Goal: Communication & Community: Share content

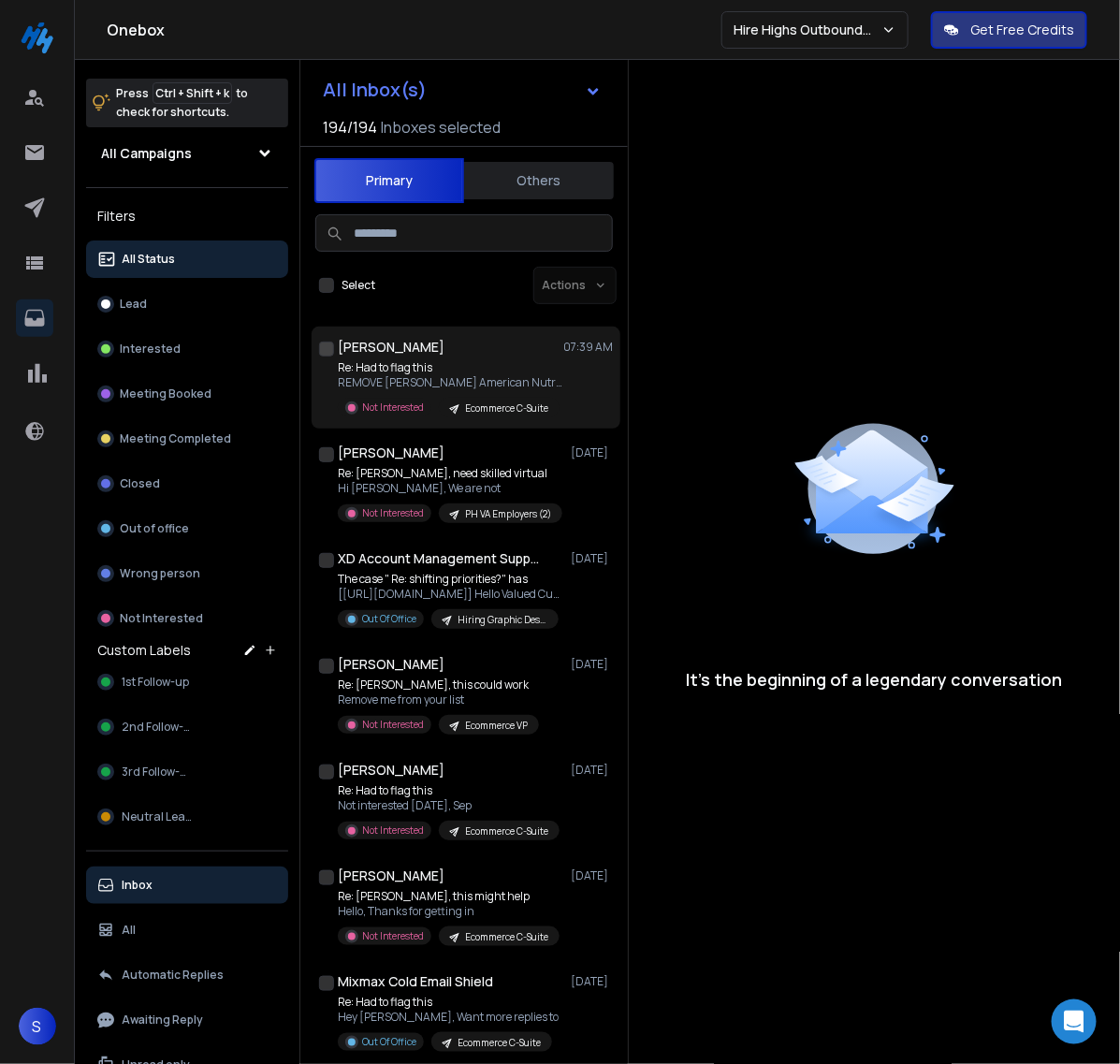
click at [480, 375] on p "REMOVE [PERSON_NAME] American Nutriceuticals" at bounding box center [450, 383] width 225 height 15
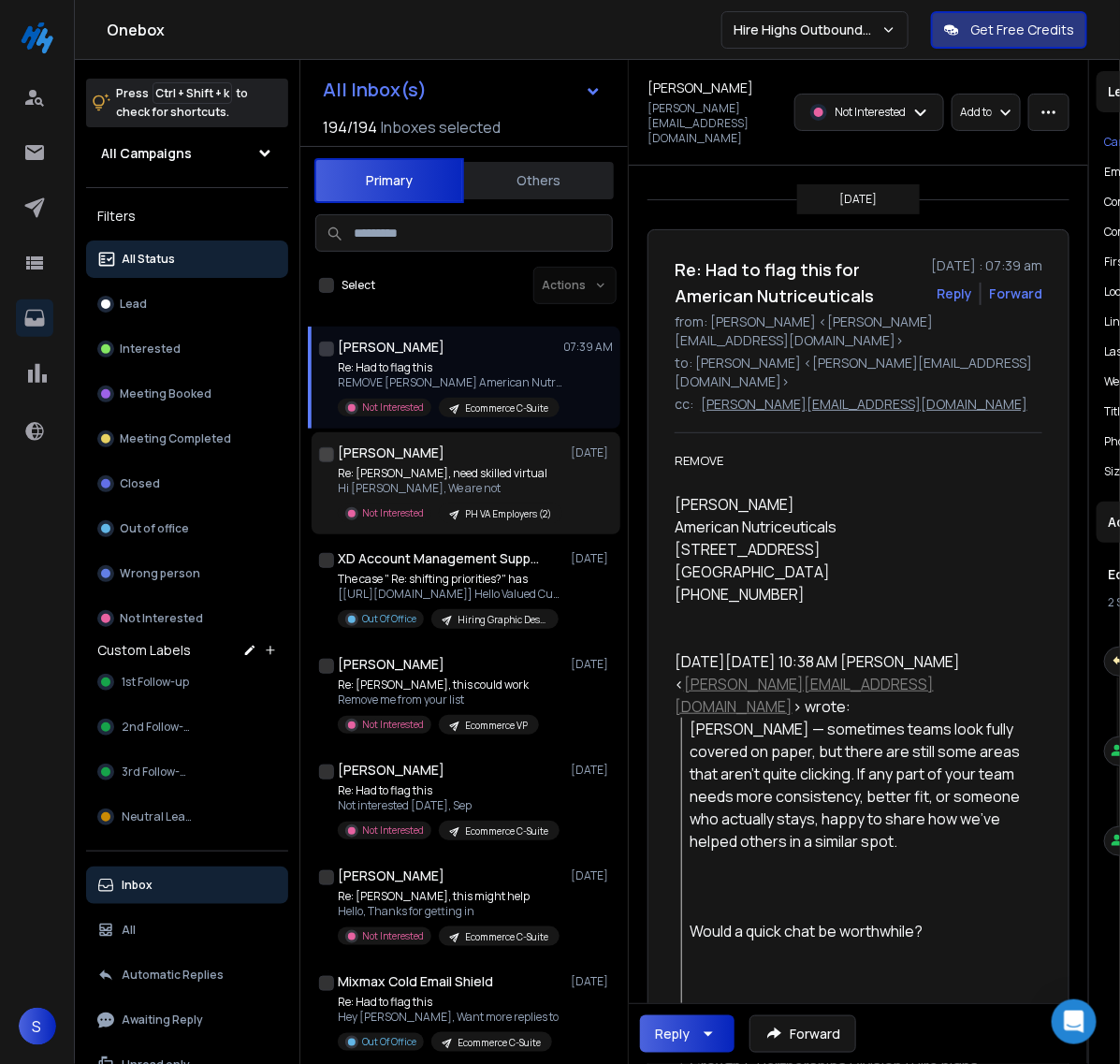
click at [484, 466] on p "Re: [PERSON_NAME], need skilled virtual" at bounding box center [450, 474] width 225 height 15
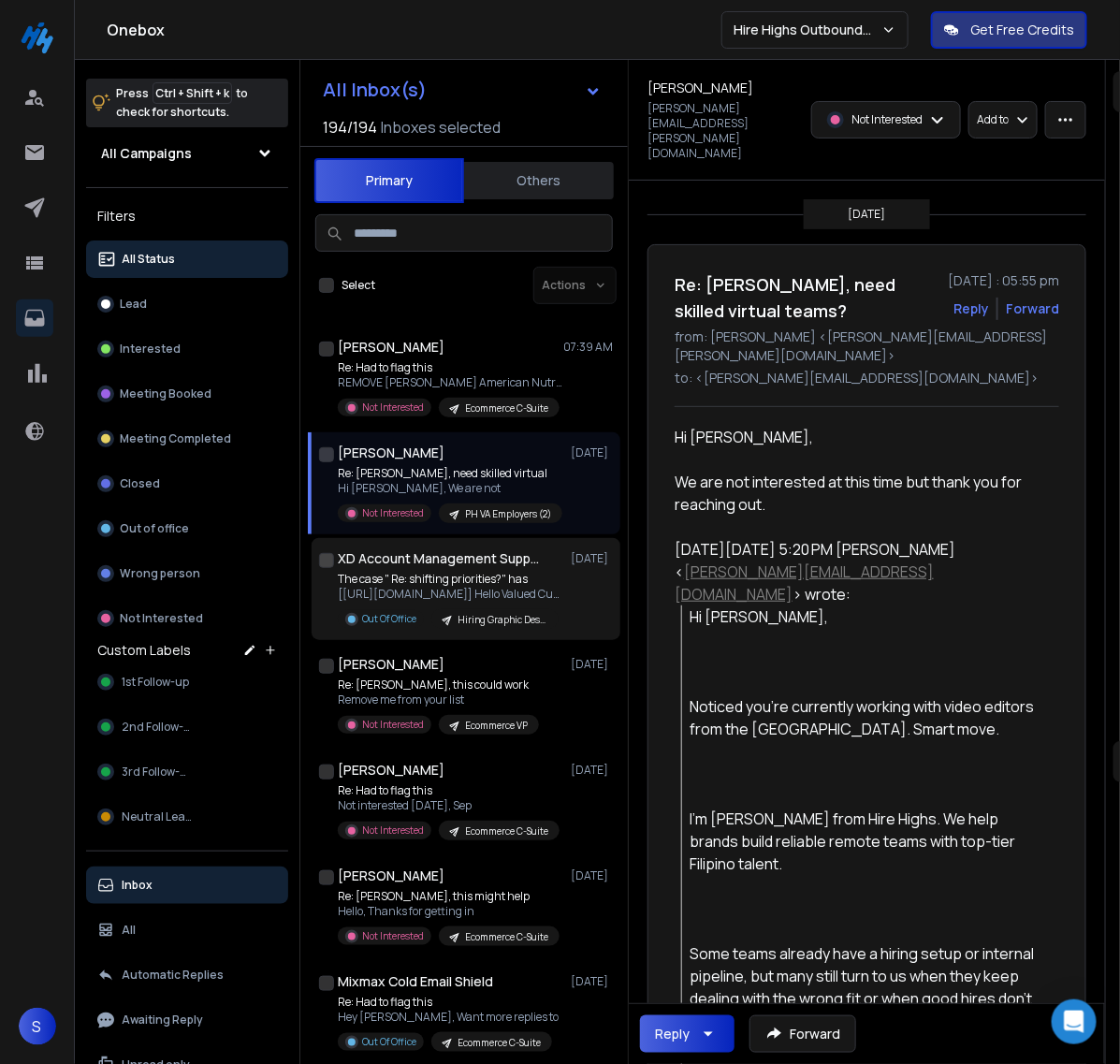
click at [476, 575] on p "The case " Re: shifting priorities?" has" at bounding box center [450, 579] width 225 height 15
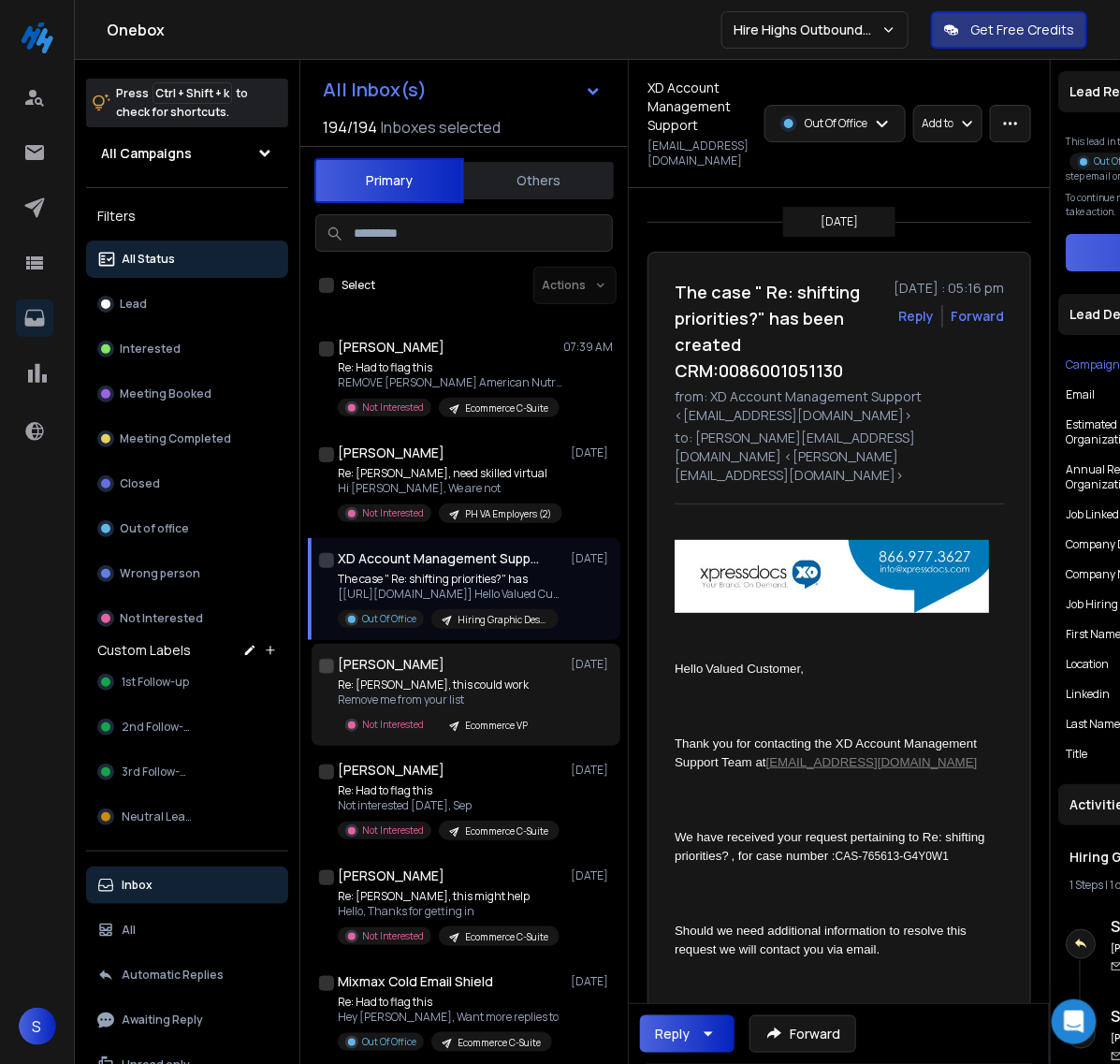
click at [482, 685] on p "Re: [PERSON_NAME], this could work" at bounding box center [438, 685] width 201 height 15
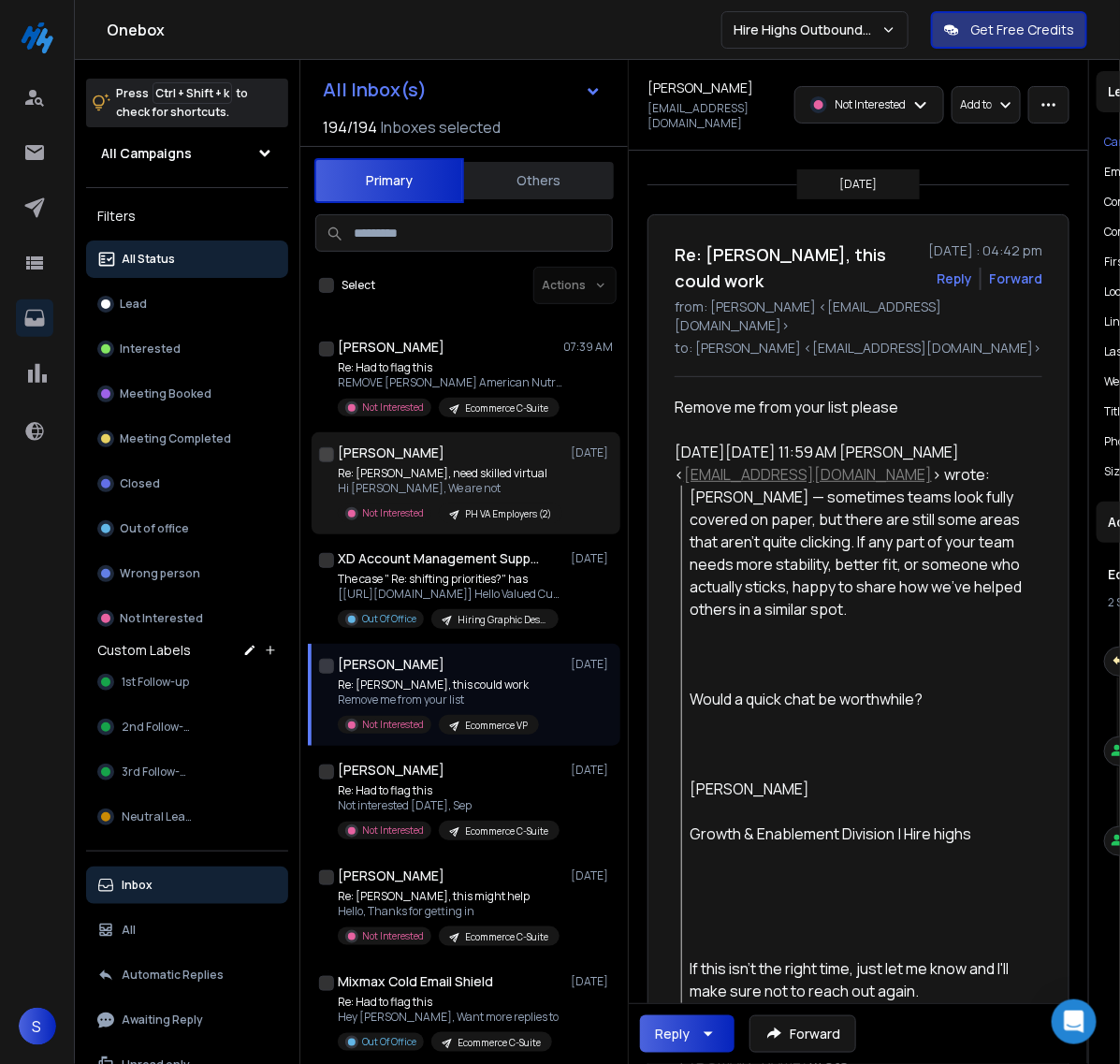
scroll to position [117, 0]
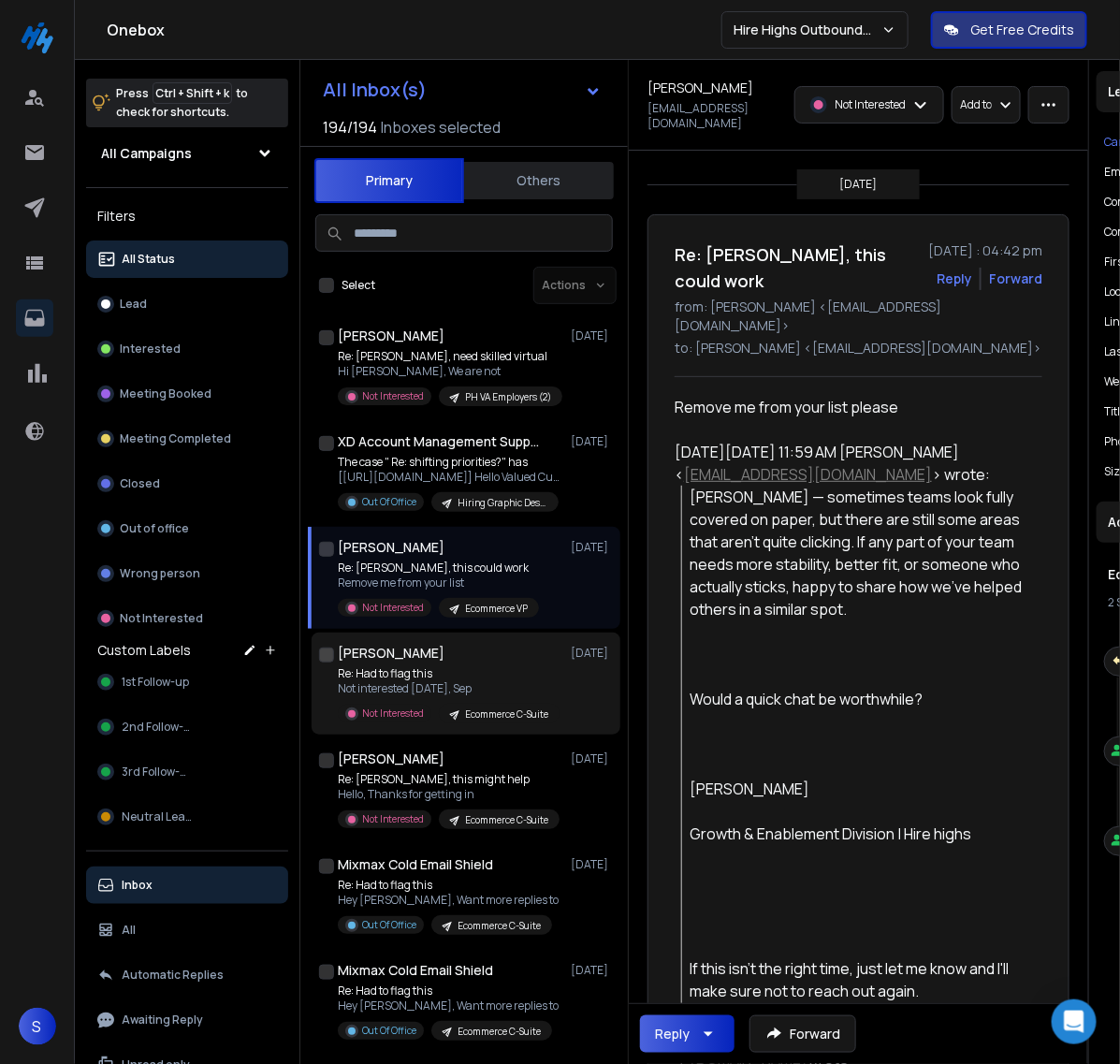
click at [479, 676] on p "Re: Had to flag this" at bounding box center [449, 674] width 222 height 15
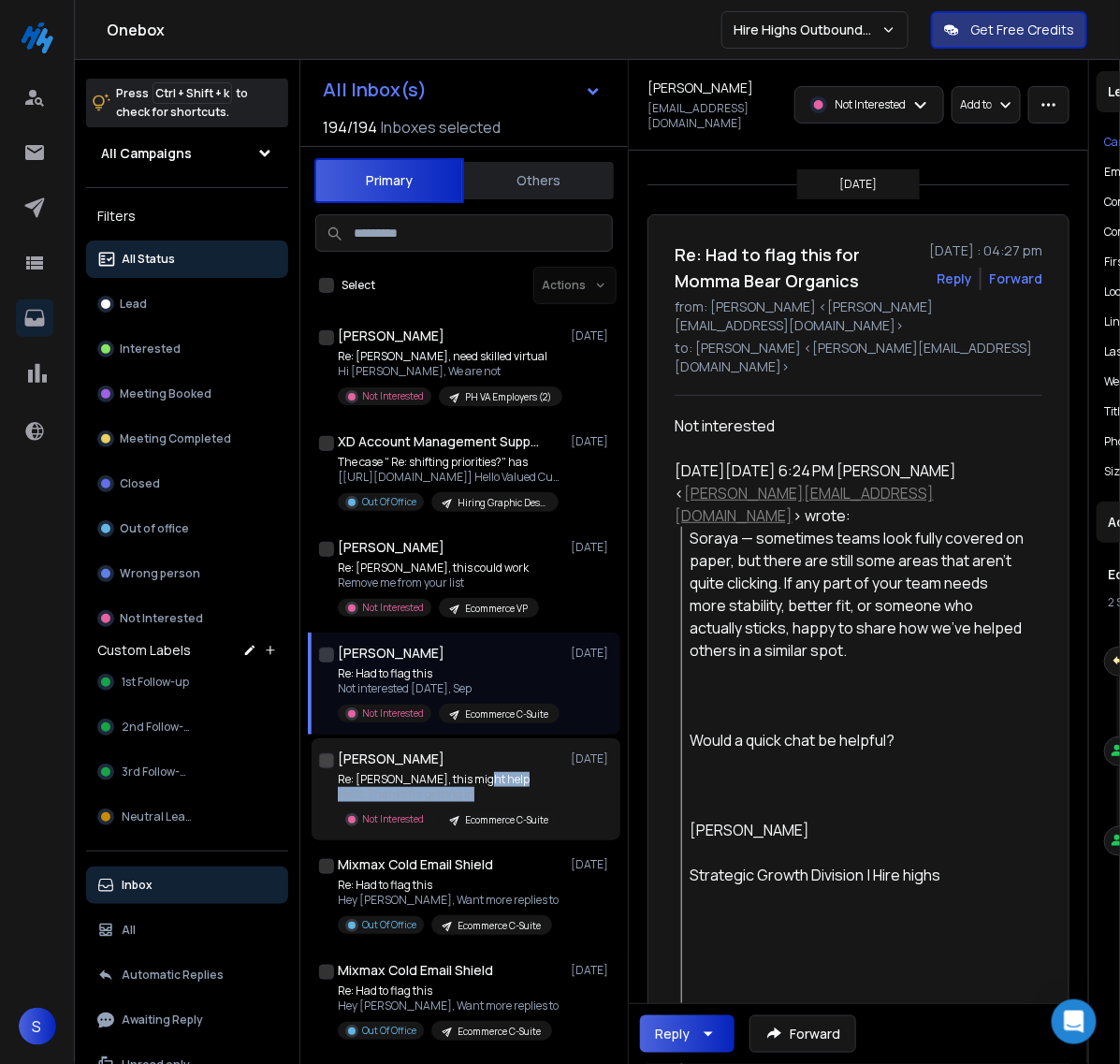
click at [494, 784] on div "Re: [PERSON_NAME], this might help Hello, Thanks for getting in Not Interested …" at bounding box center [449, 801] width 222 height 57
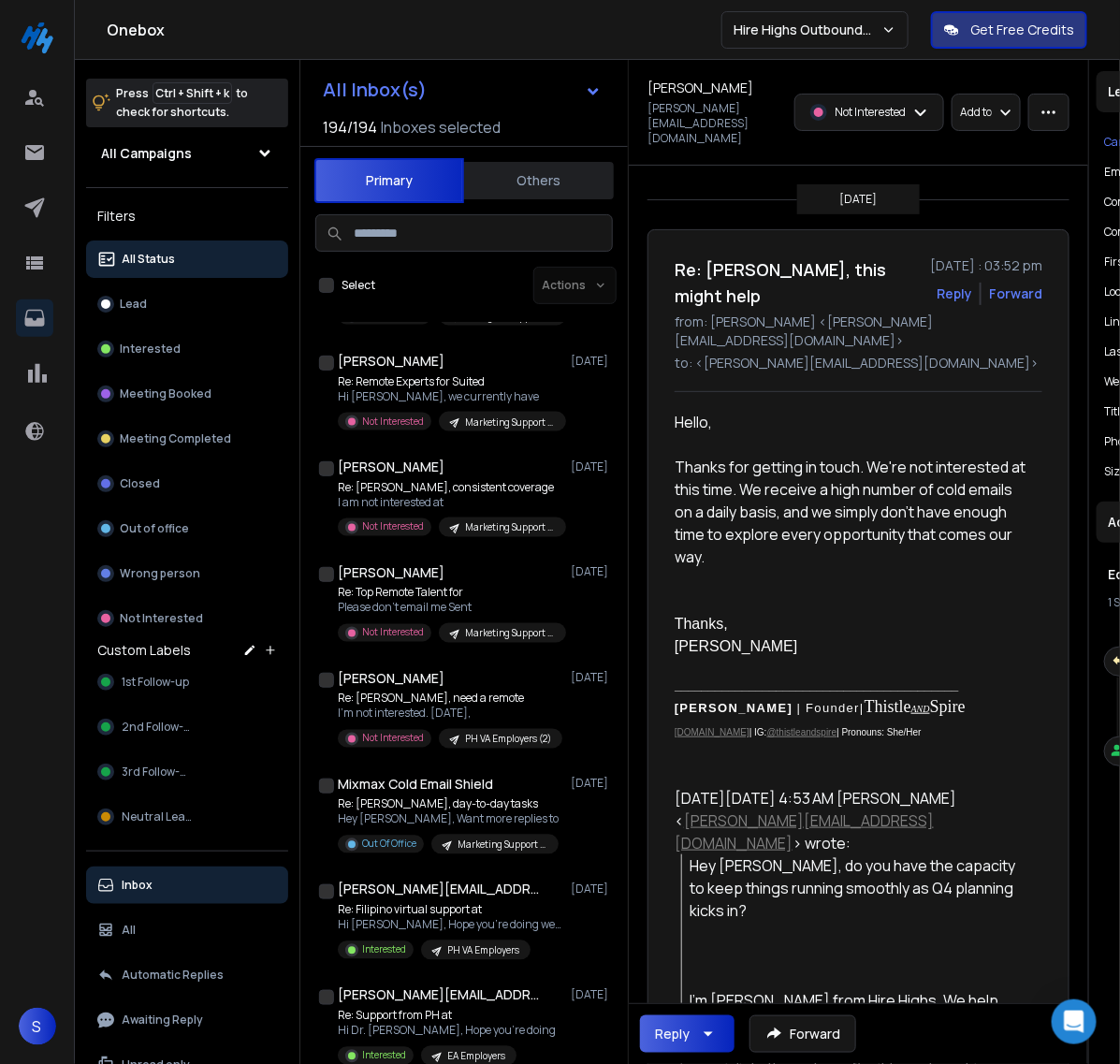
scroll to position [3274, 0]
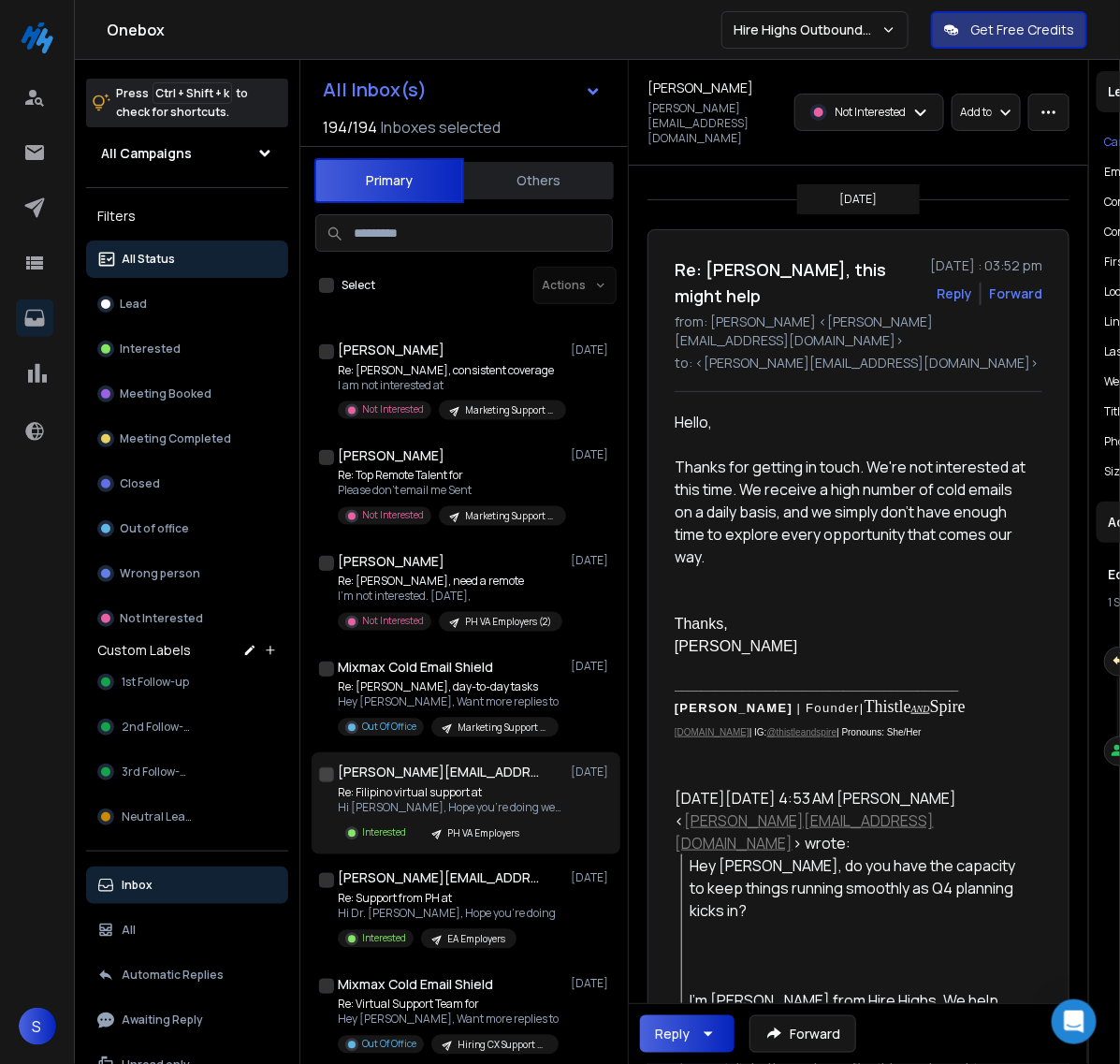
click at [482, 788] on p "Re: Filipino virtual support at" at bounding box center [450, 793] width 225 height 15
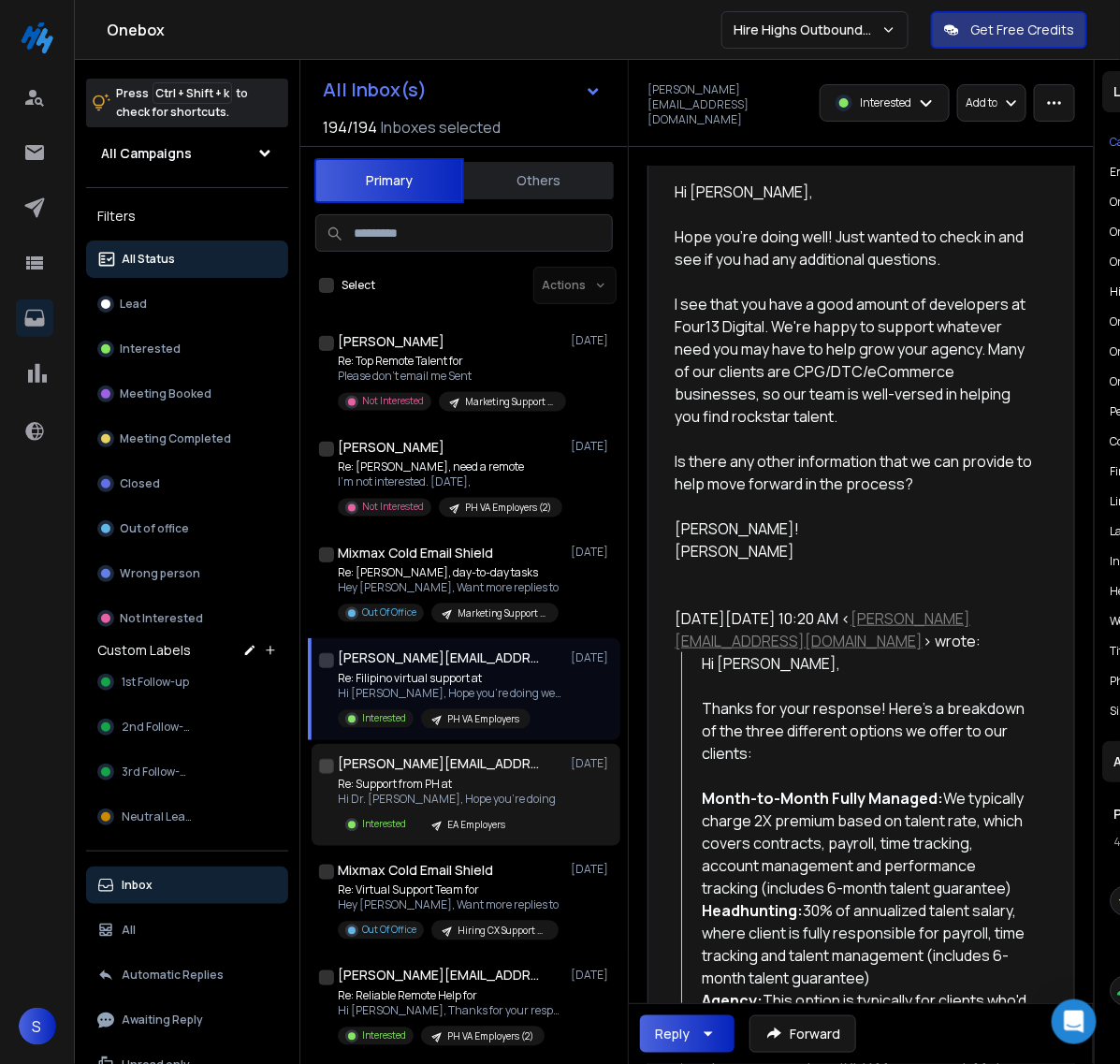
scroll to position [3391, 0]
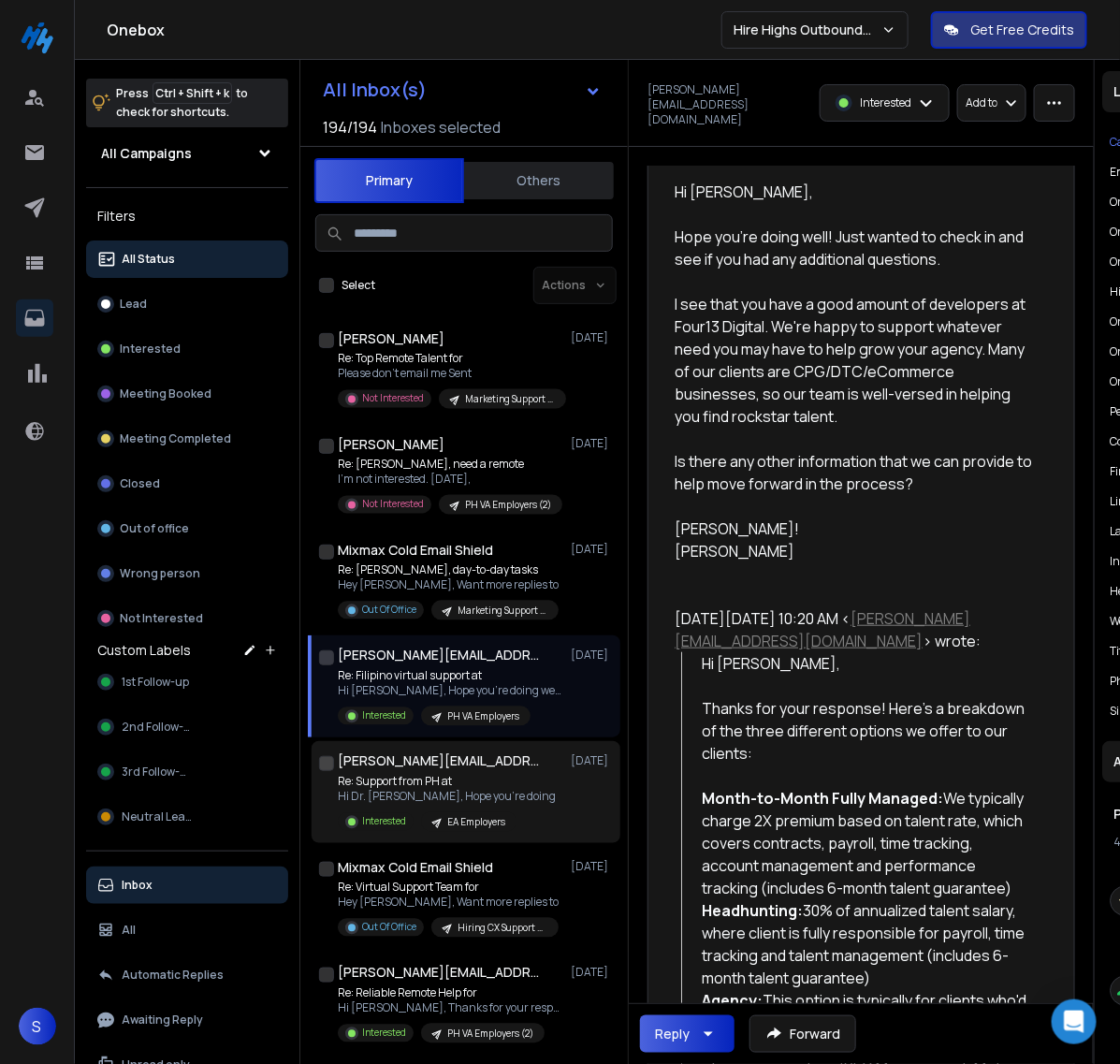
click at [471, 775] on p "Re: Support from PH at" at bounding box center [447, 783] width 218 height 15
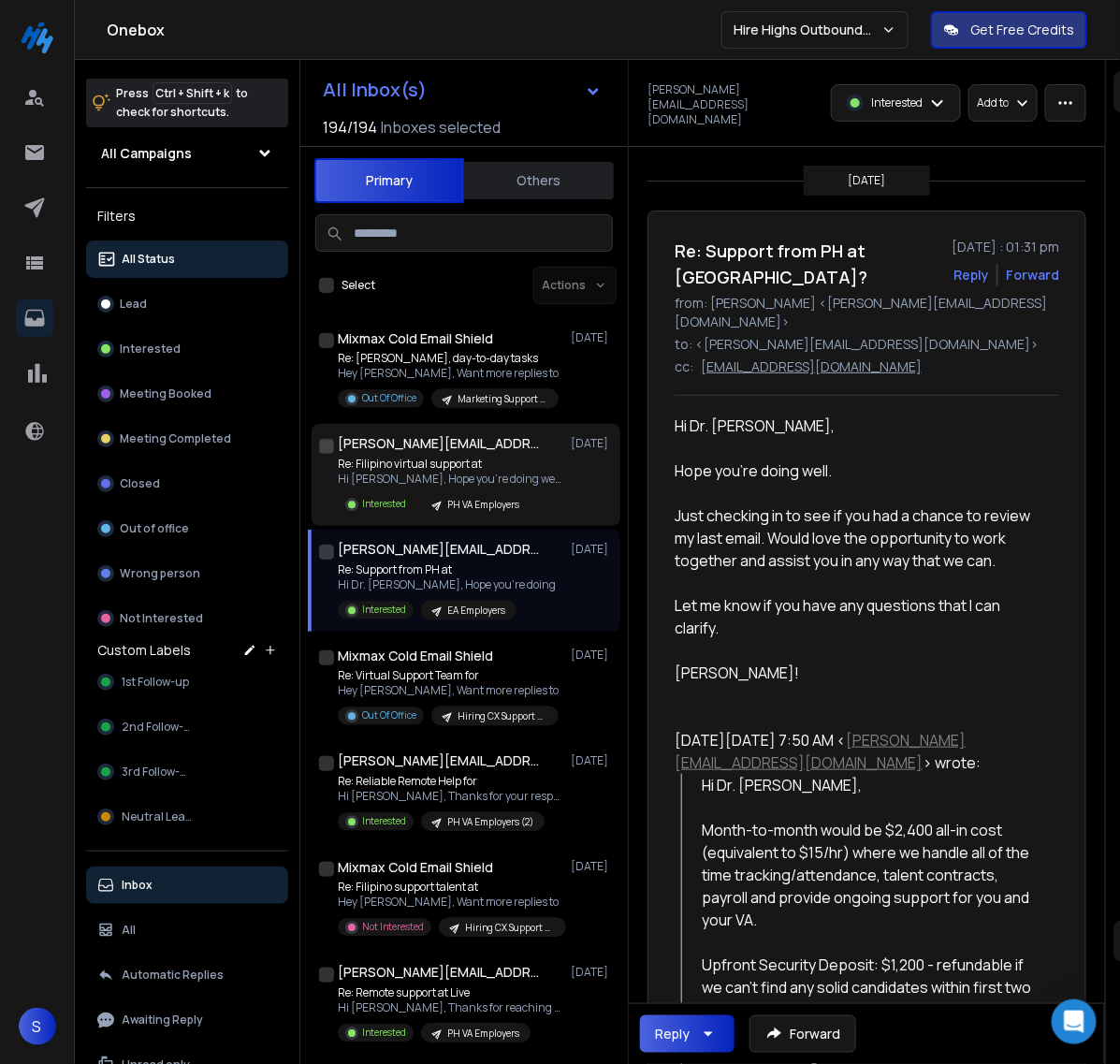
scroll to position [3625, 0]
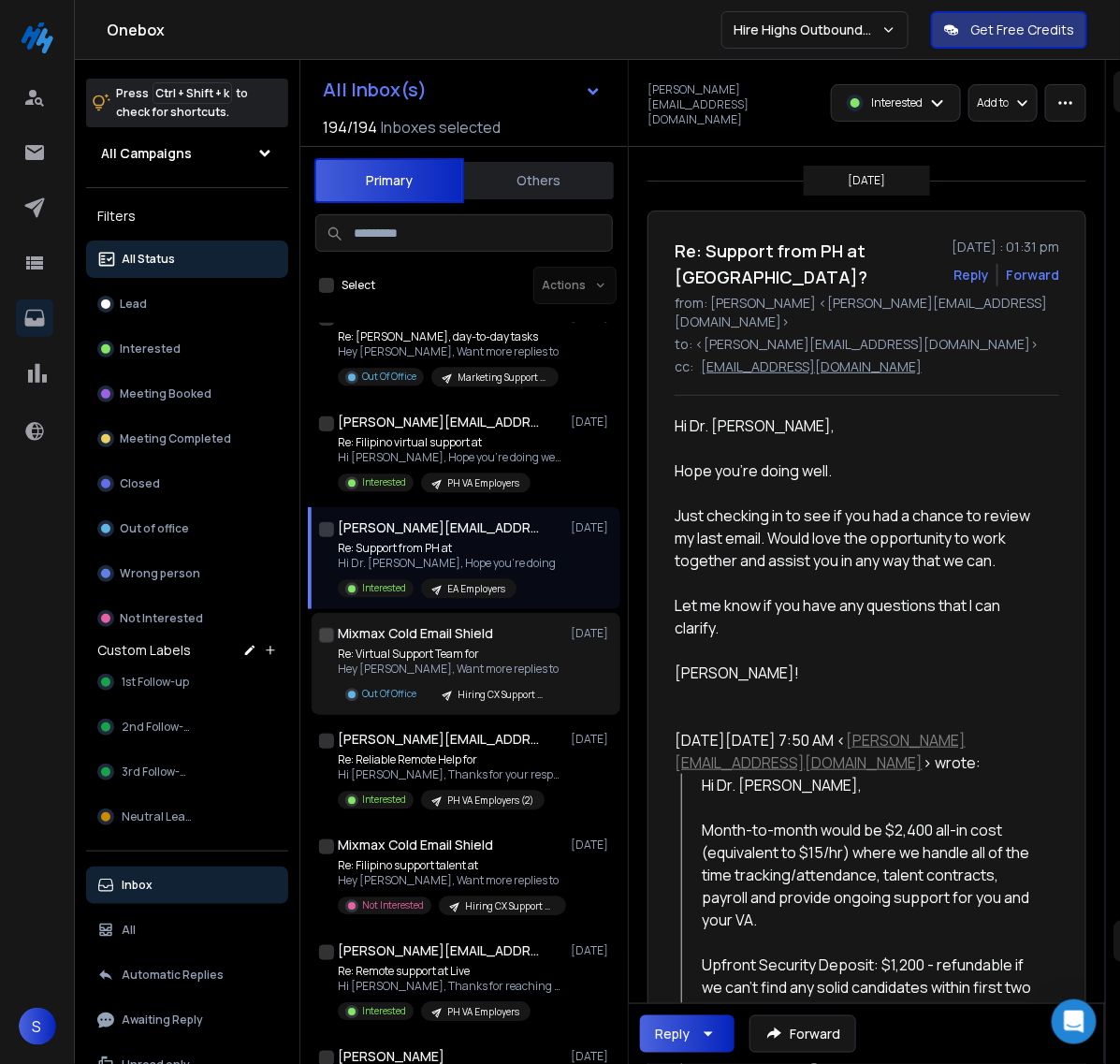
click at [459, 642] on div "Mixmax Cold Email Shield [DATE] Re: Virtual Support Team for Hey [PERSON_NAME],…" at bounding box center [475, 663] width 275 height 79
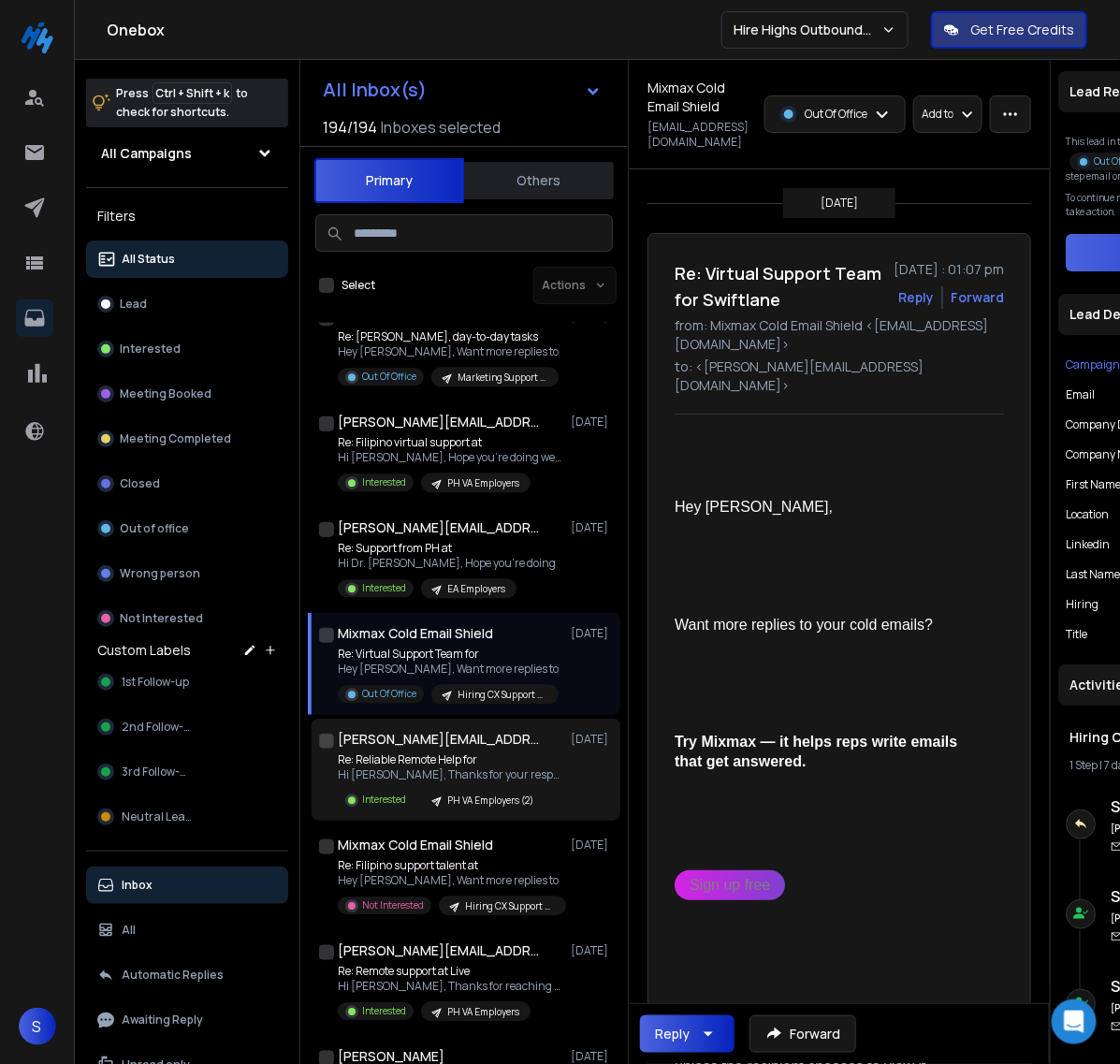
click at [471, 754] on p "Re: Reliable Remote Help for" at bounding box center [450, 760] width 225 height 15
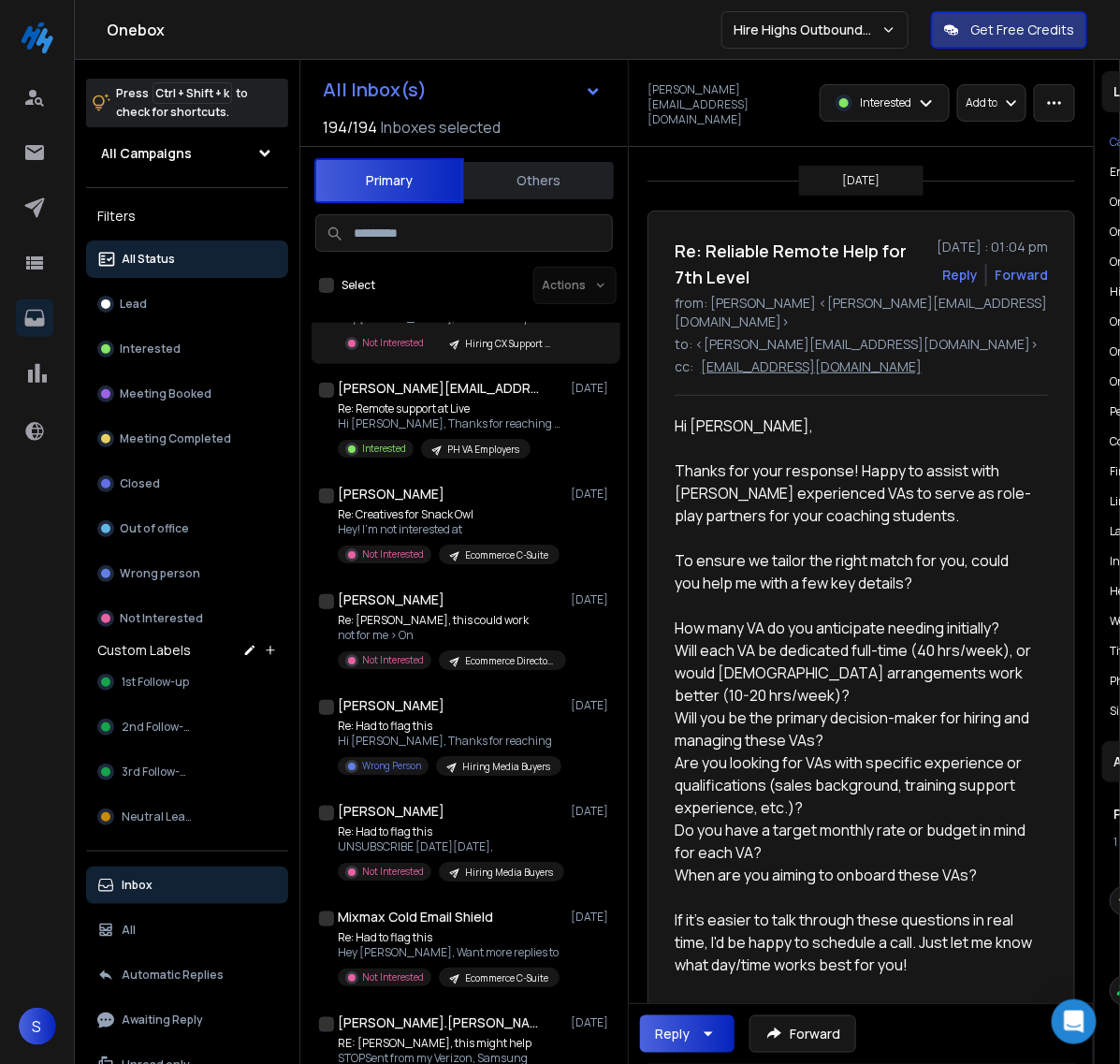
scroll to position [4210, 0]
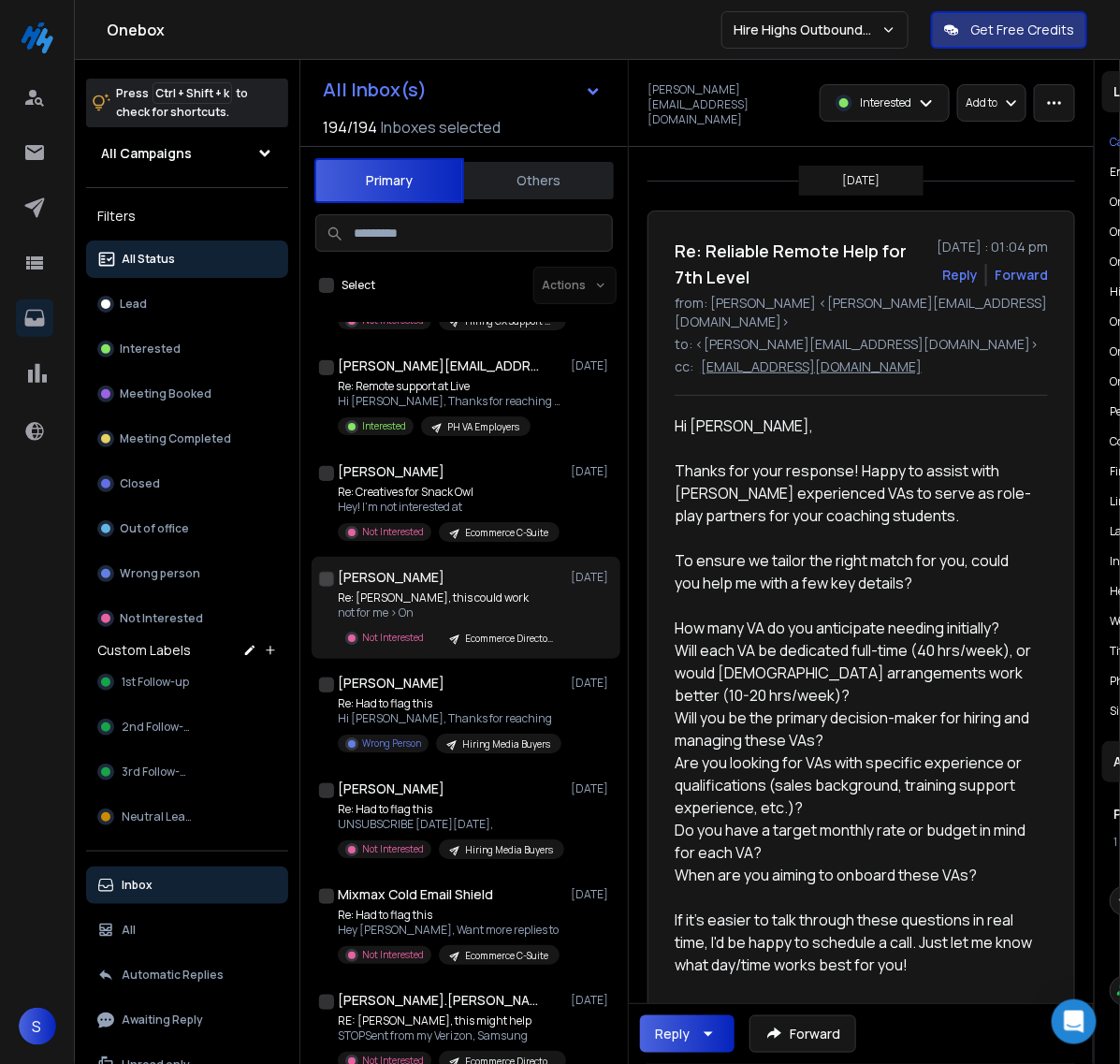
click at [455, 595] on p "Re: [PERSON_NAME], this could work" at bounding box center [450, 598] width 225 height 15
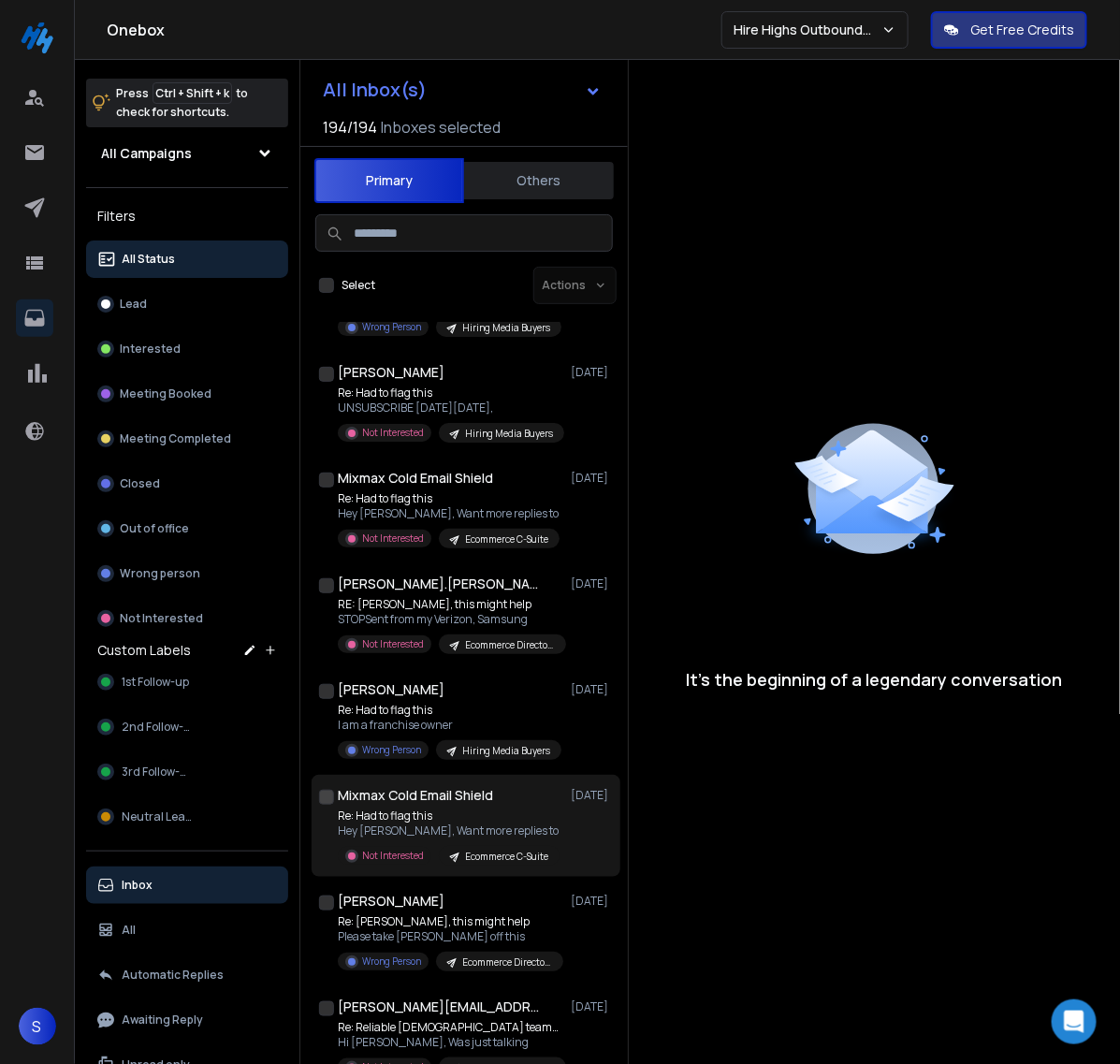
scroll to position [4286, 0]
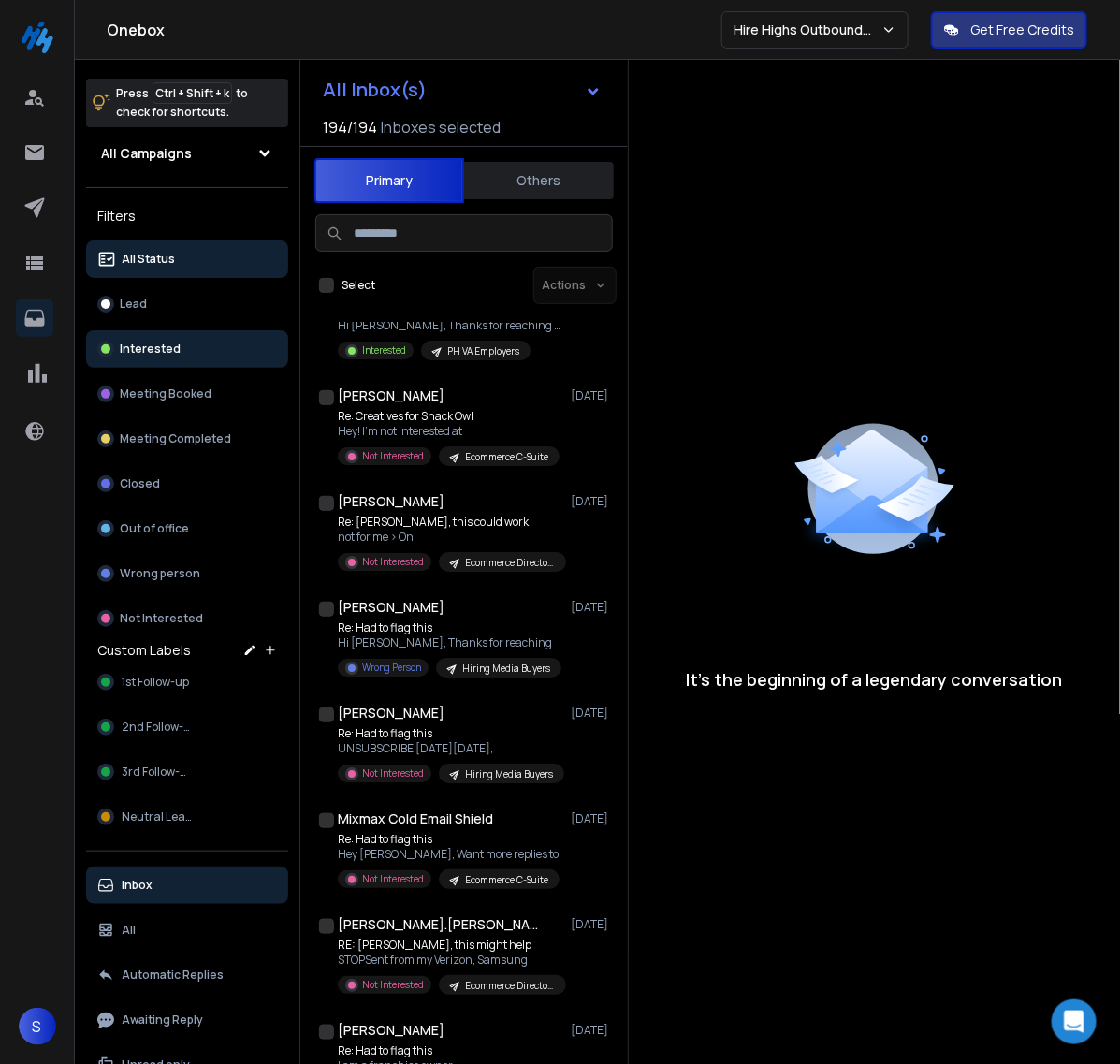
click at [157, 342] on p "Interested" at bounding box center [150, 349] width 61 height 15
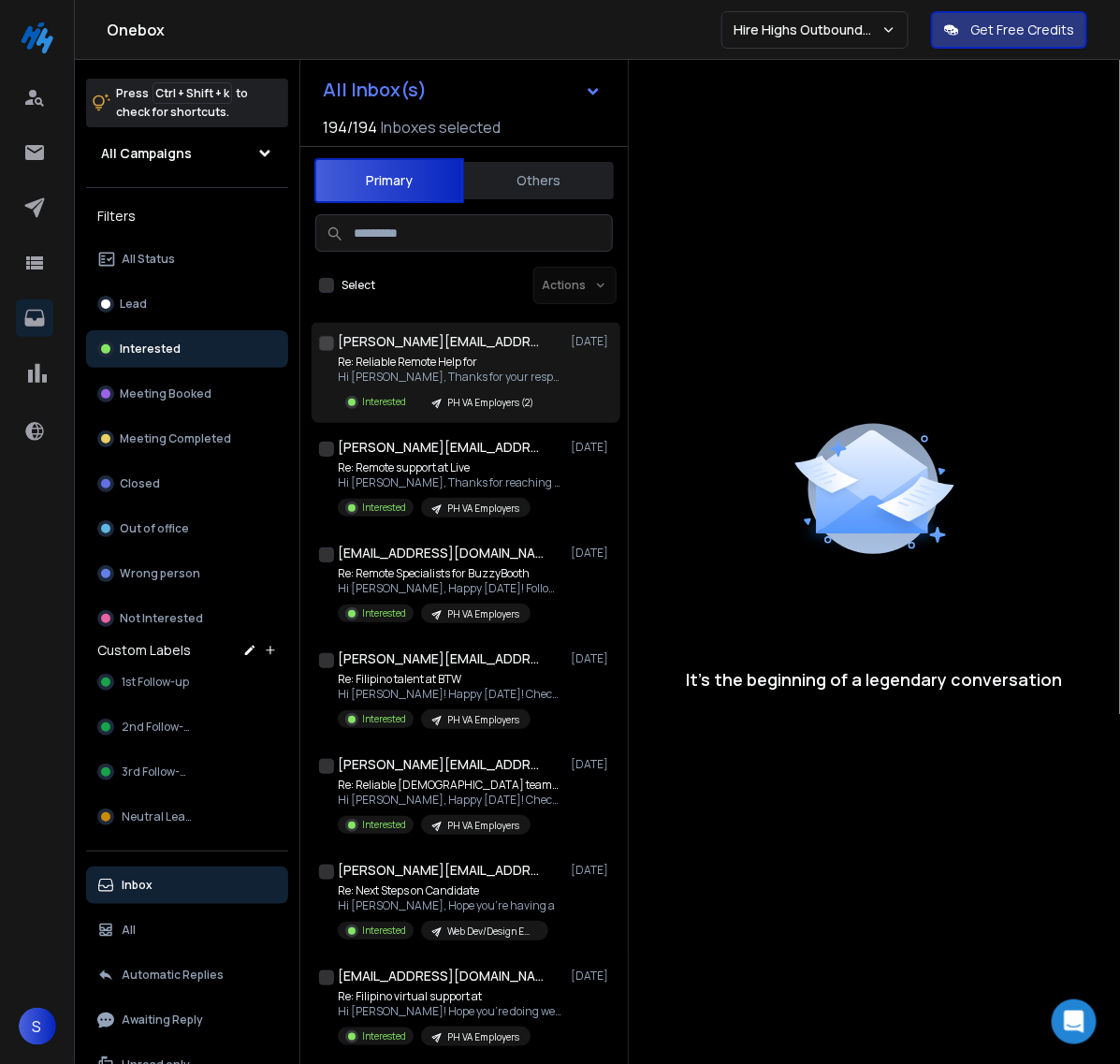
scroll to position [233, 0]
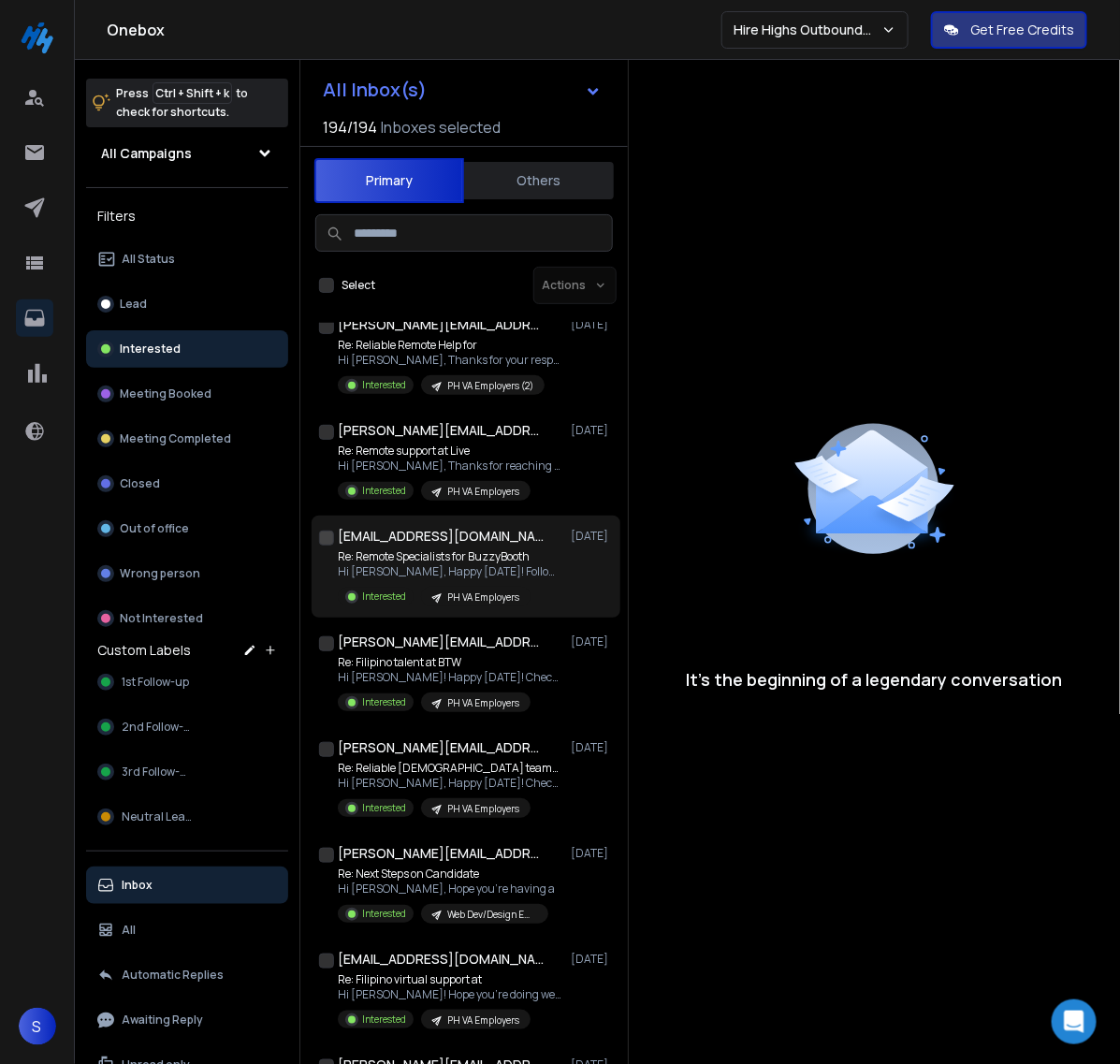
click at [424, 543] on h1 "[EMAIL_ADDRESS][DOMAIN_NAME]" at bounding box center [440, 536] width 206 height 19
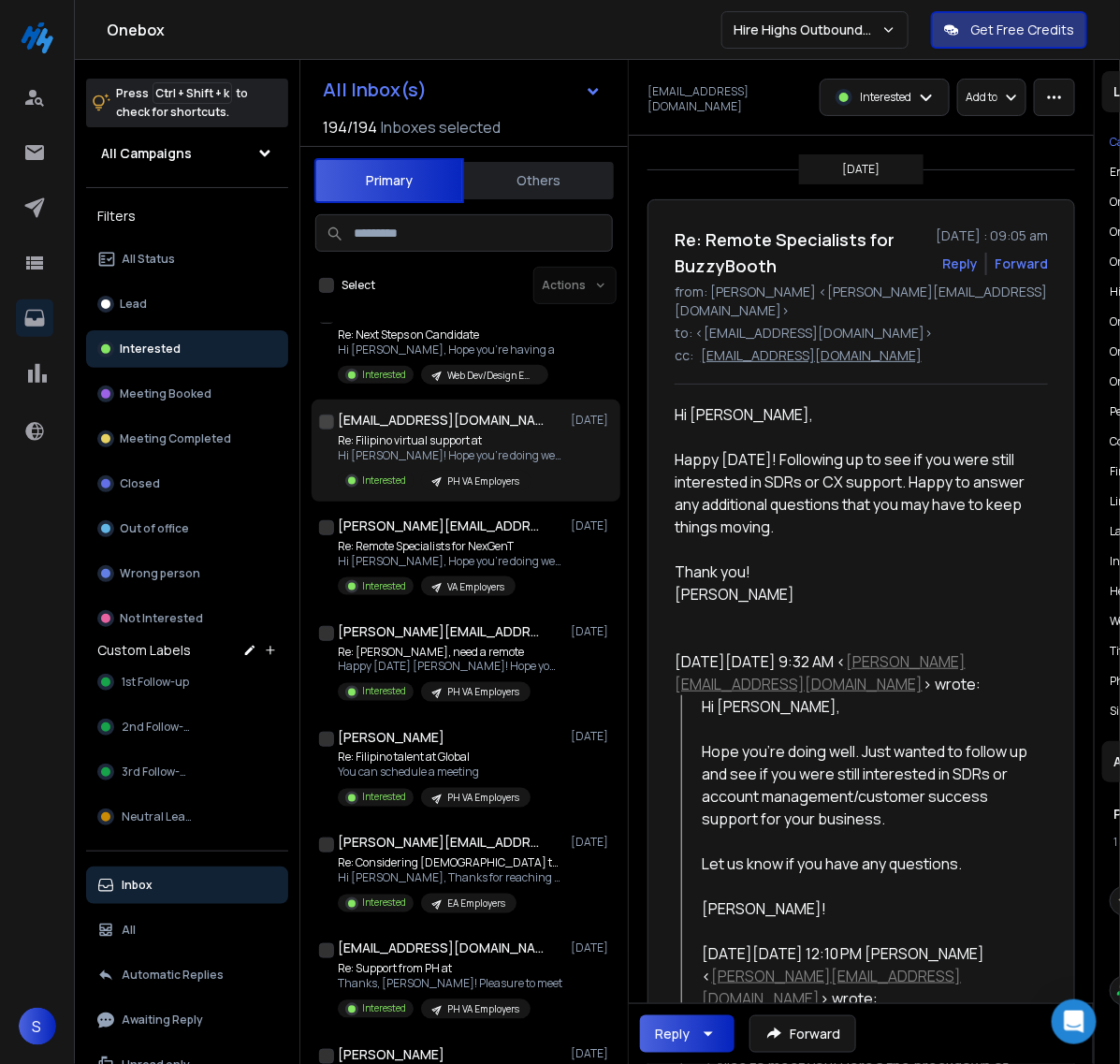
scroll to position [819, 0]
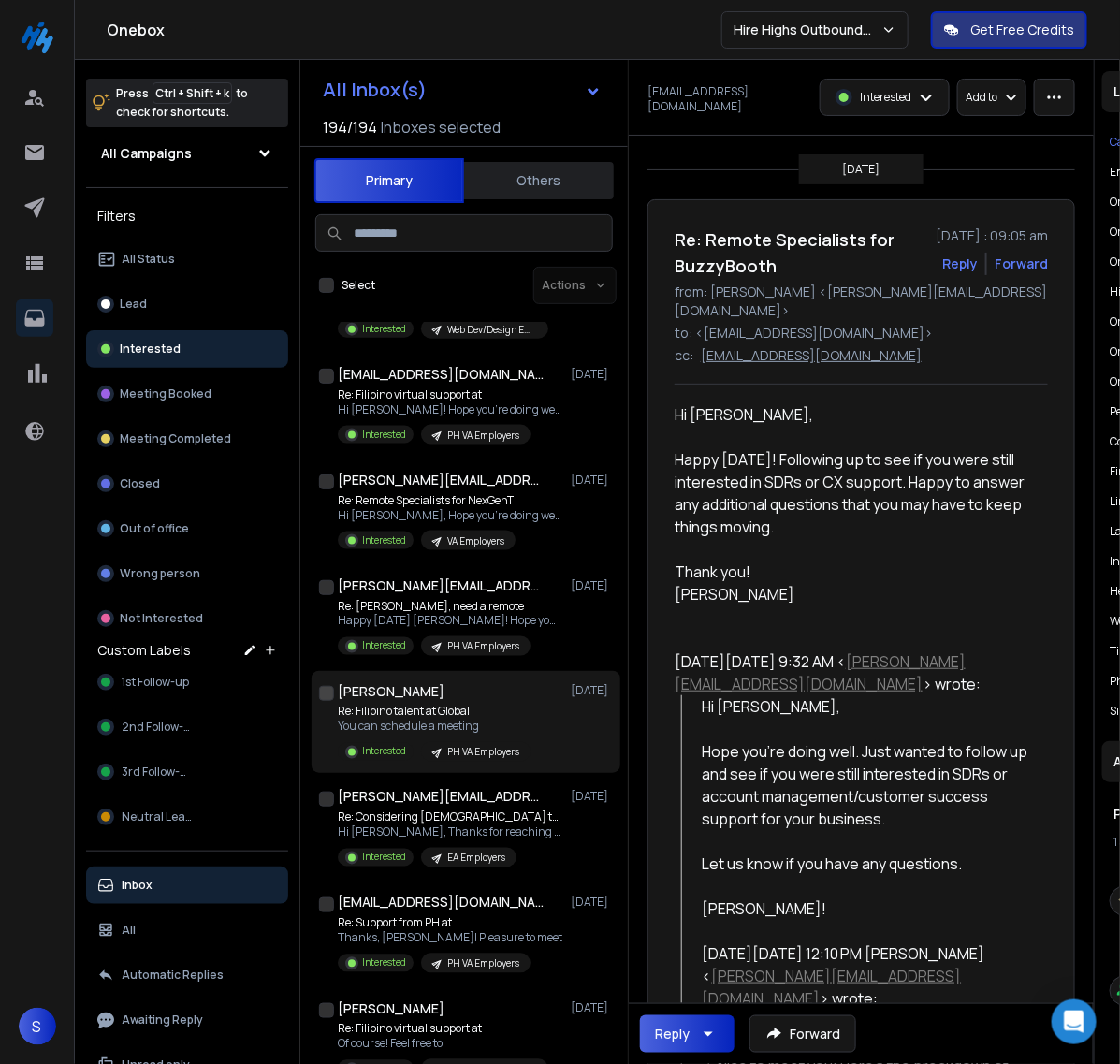
click at [427, 708] on p "Re: Filipino talent at Global" at bounding box center [434, 712] width 192 height 15
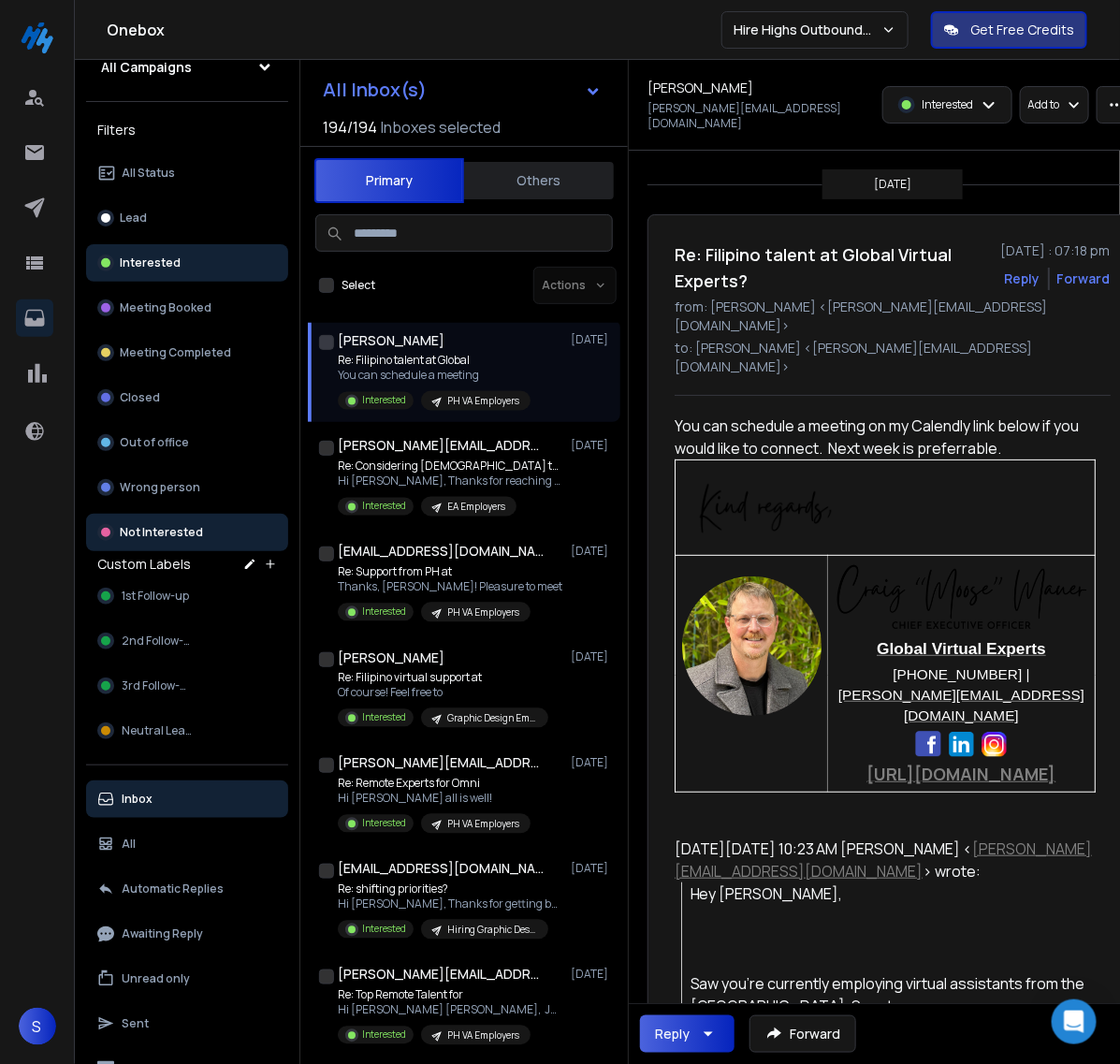
scroll to position [0, 0]
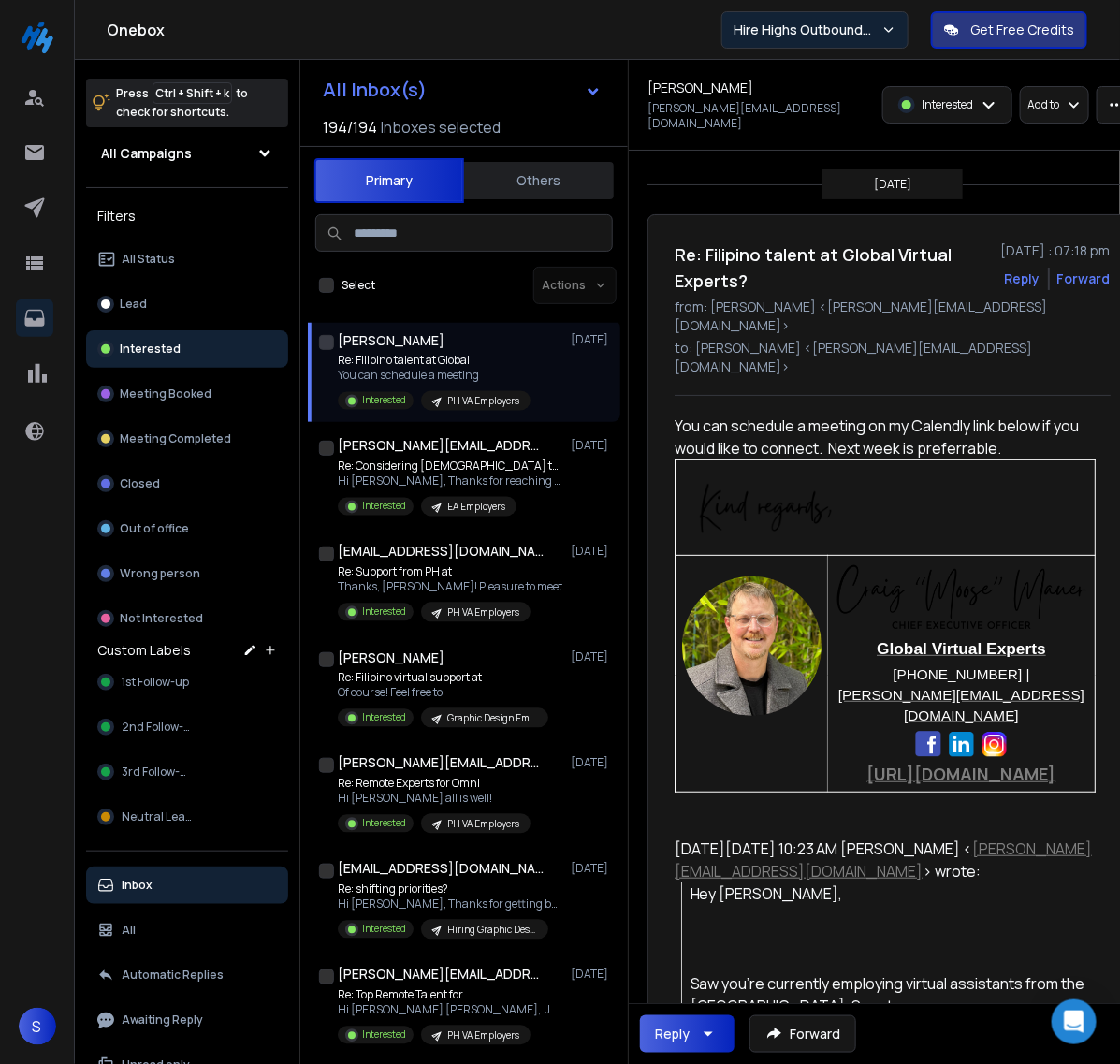
click at [876, 39] on button "Hire Highs Outbound Engine" at bounding box center [816, 30] width 188 height 37
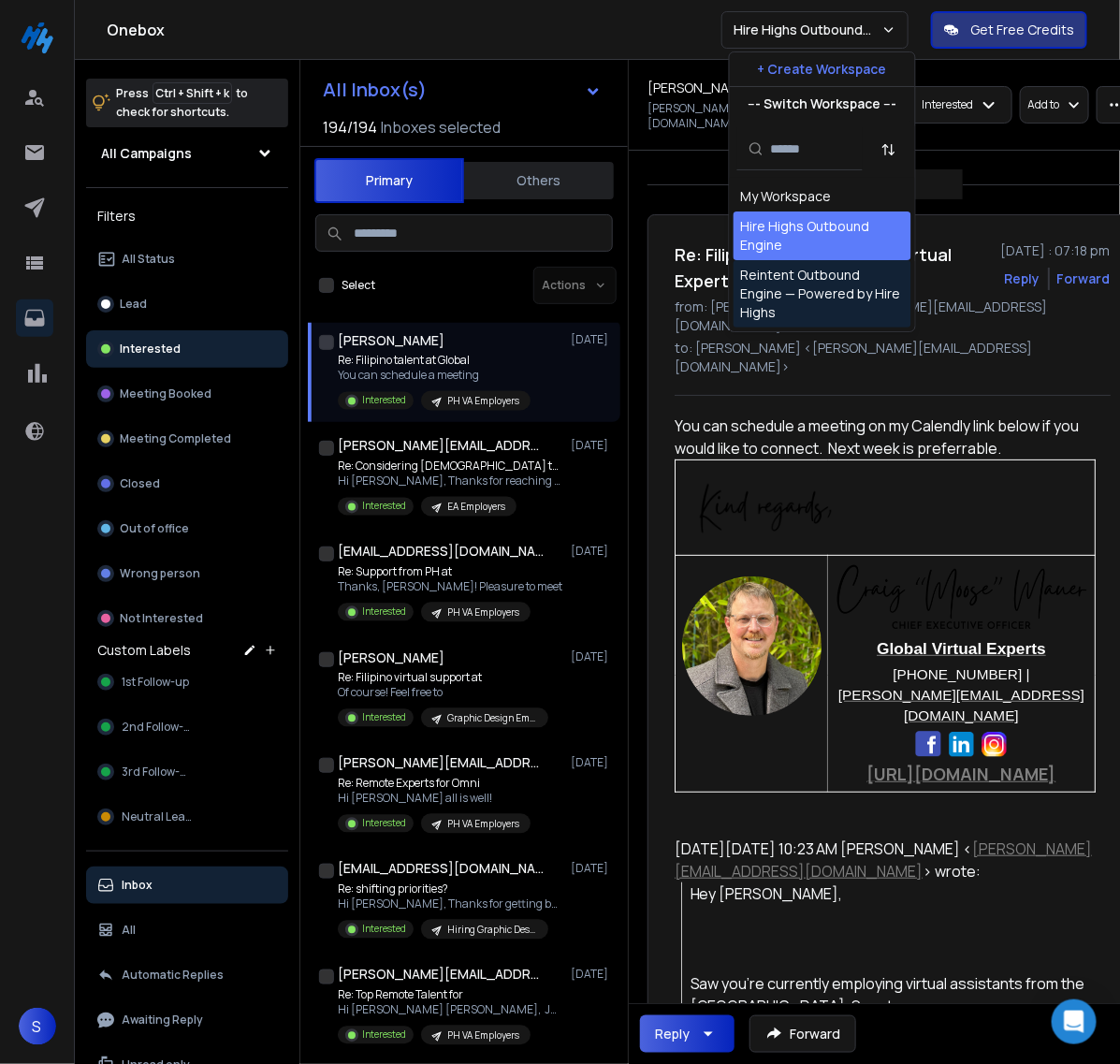
click at [824, 290] on div "Reintent Outbound Engine — Powered by Hire Highs" at bounding box center [822, 294] width 163 height 56
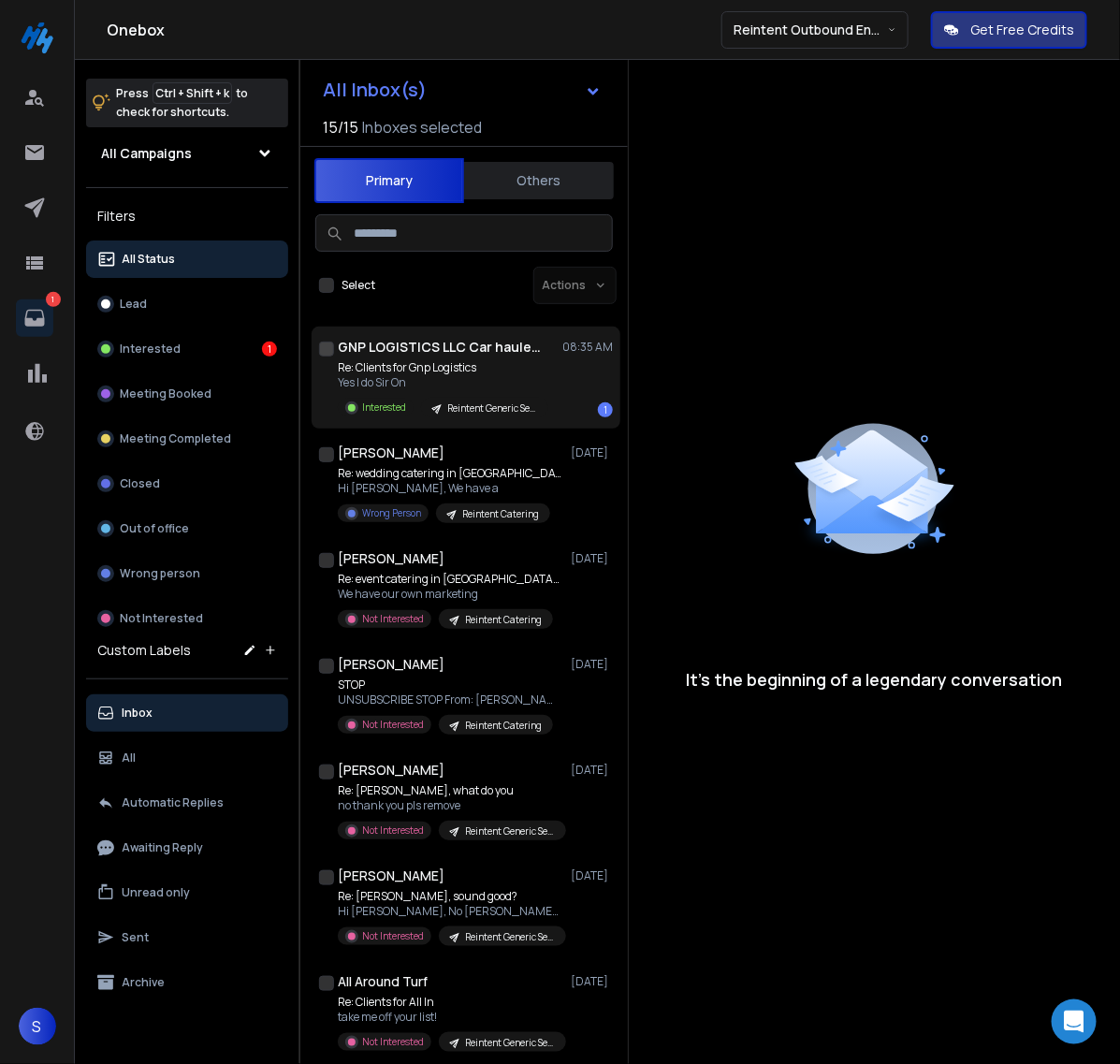
click at [468, 370] on p "Re: Clients for Gnp Logistics" at bounding box center [443, 367] width 211 height 15
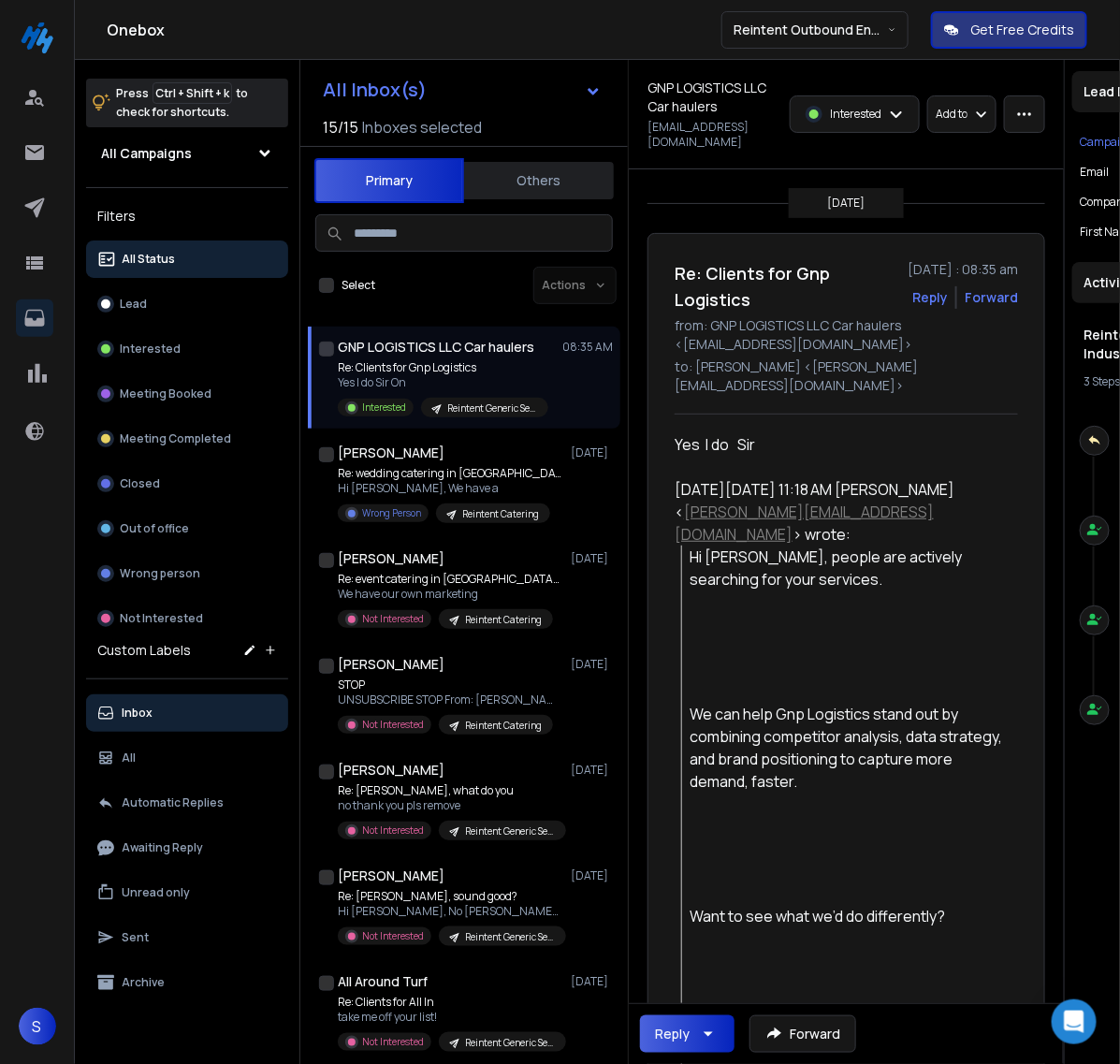
click at [1019, 288] on div "Forward" at bounding box center [992, 298] width 54 height 19
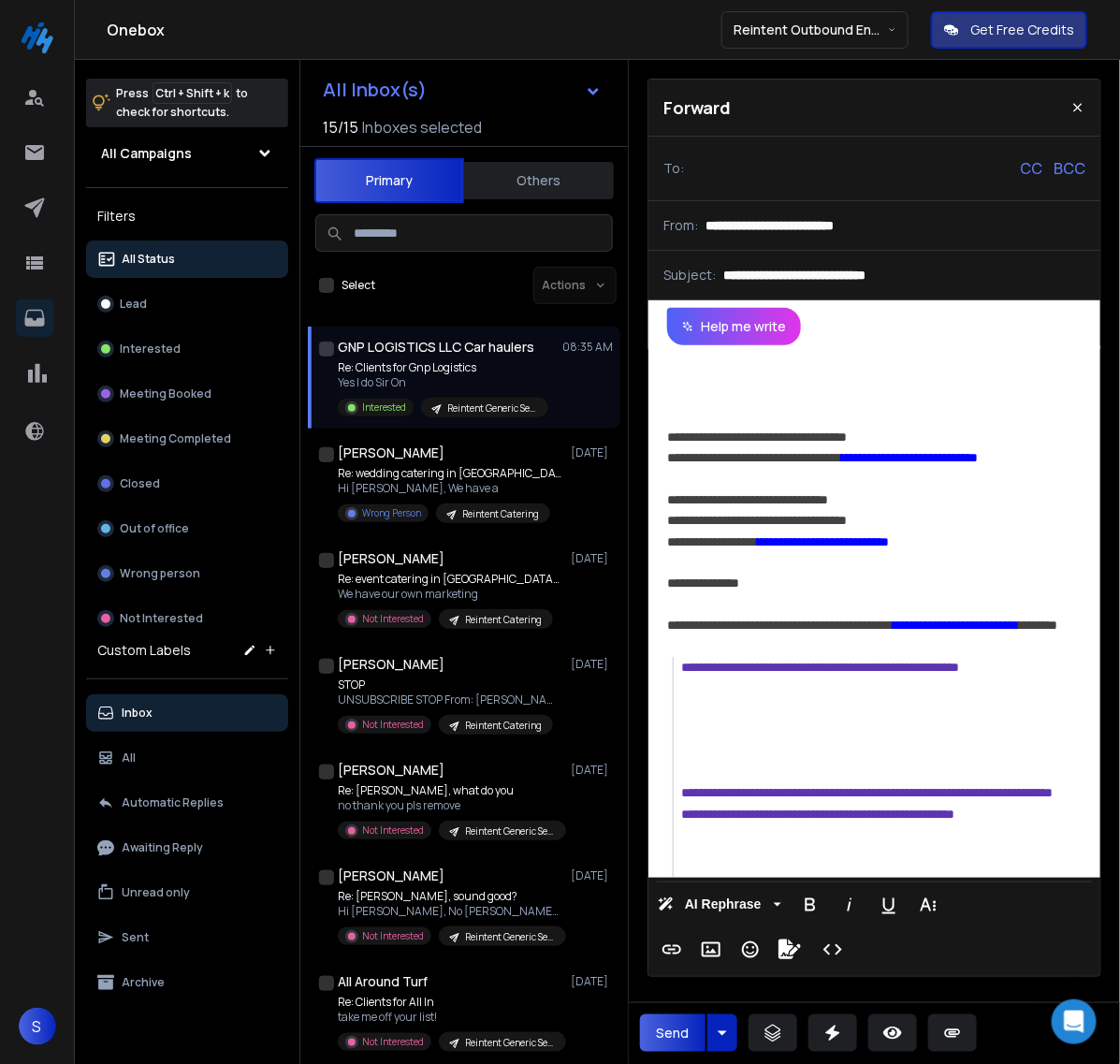
click at [711, 156] on input at bounding box center [757, 167] width 131 height 33
type input "****"
type input "**********"
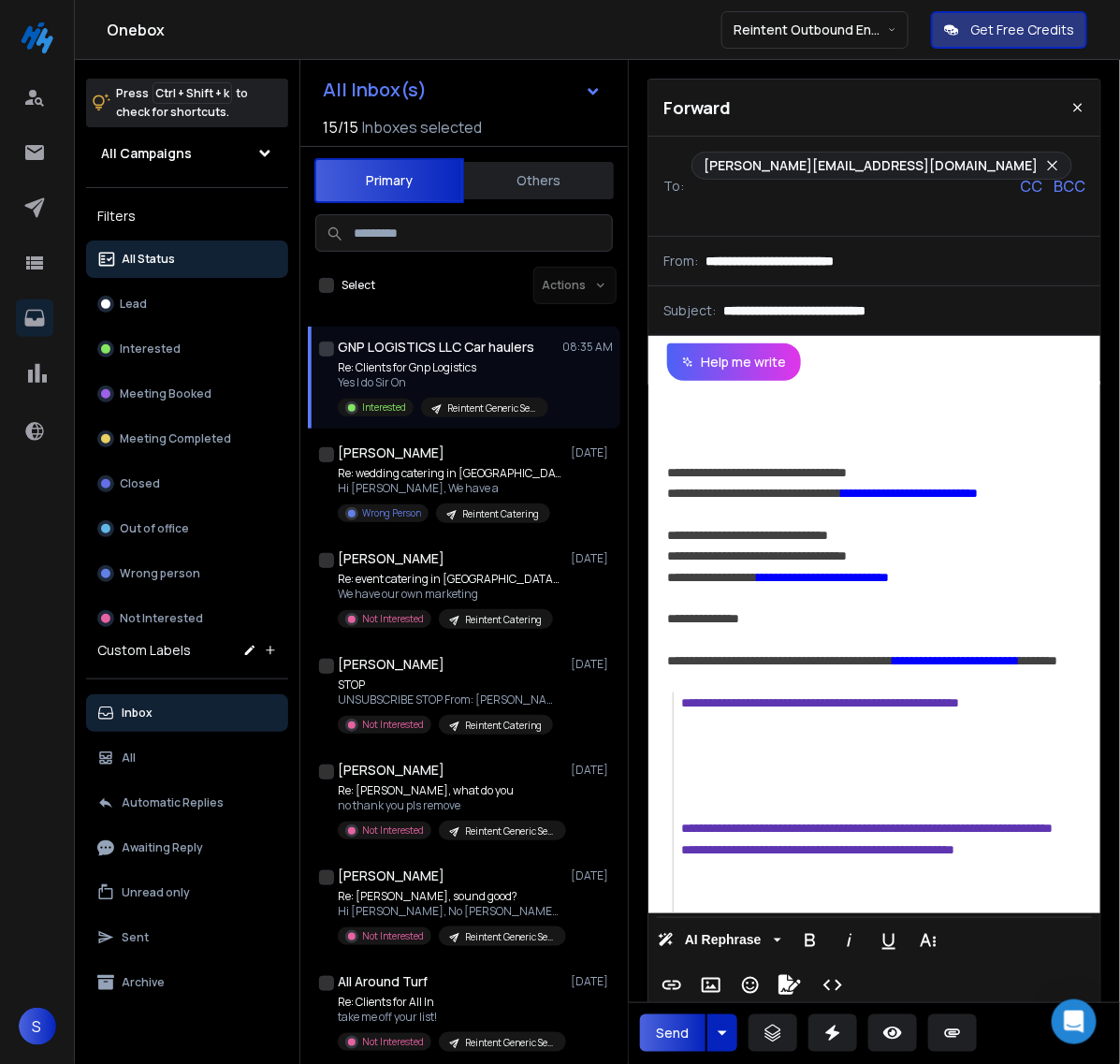
paste input "**********"
type input "**********"
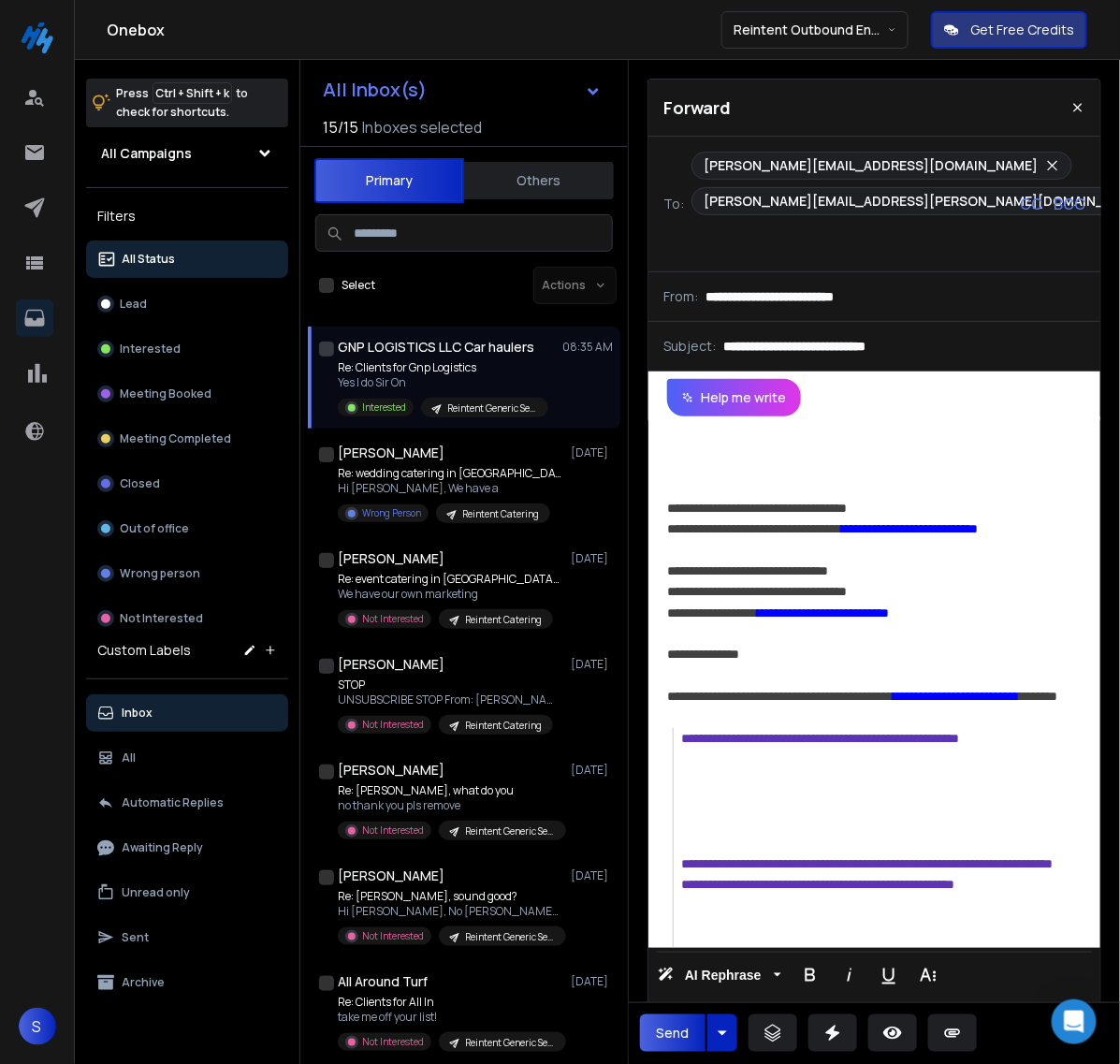
scroll to position [0, 0]
click at [730, 451] on div at bounding box center [874, 446] width 414 height 21
click at [1020, 204] on p "CC" at bounding box center [1031, 203] width 22 height 22
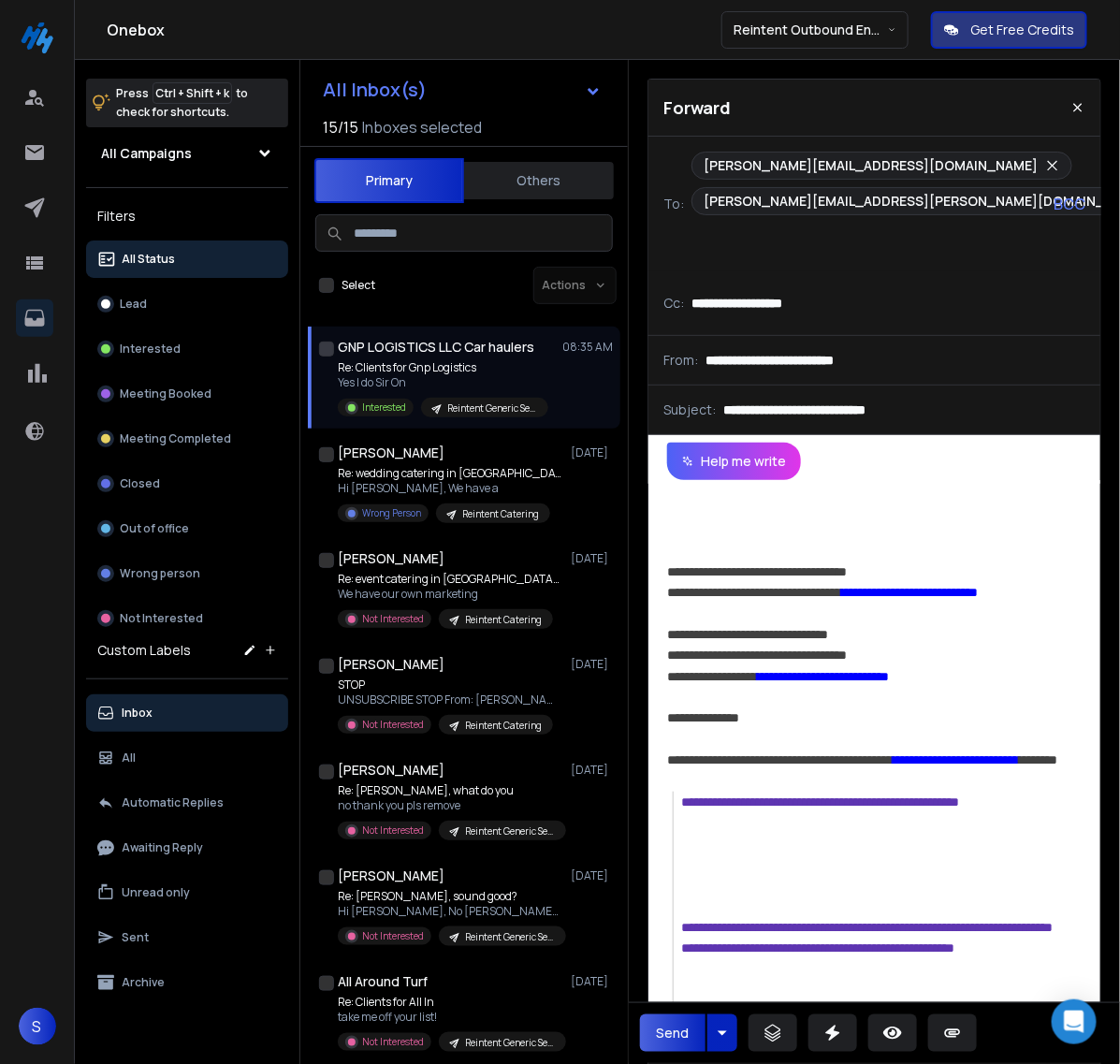
type input "**********"
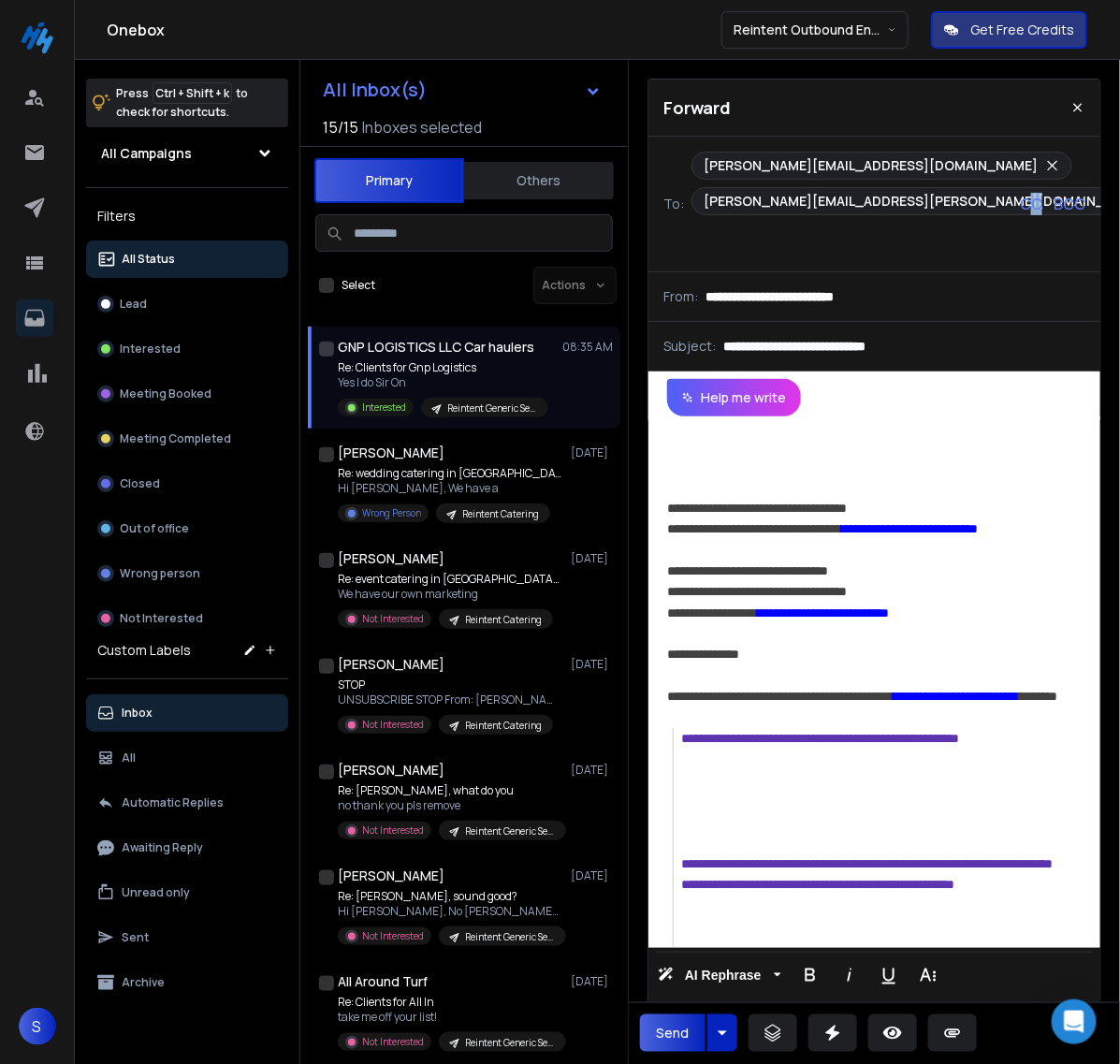
click at [1034, 208] on p "CC" at bounding box center [1031, 203] width 22 height 22
click at [792, 516] on div "**********" at bounding box center [875, 682] width 452 height 532
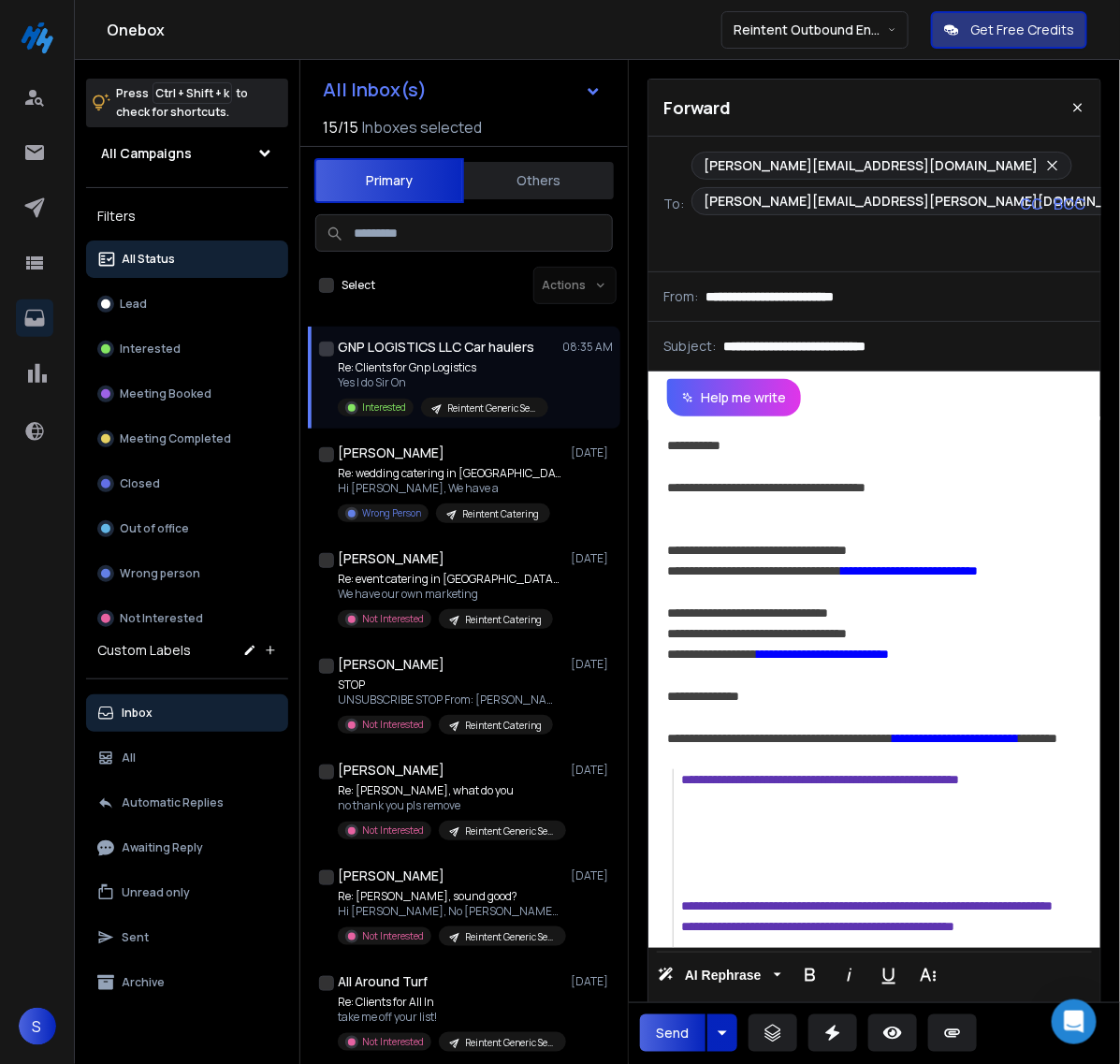
click at [657, 1034] on button "Send" at bounding box center [673, 1032] width 65 height 37
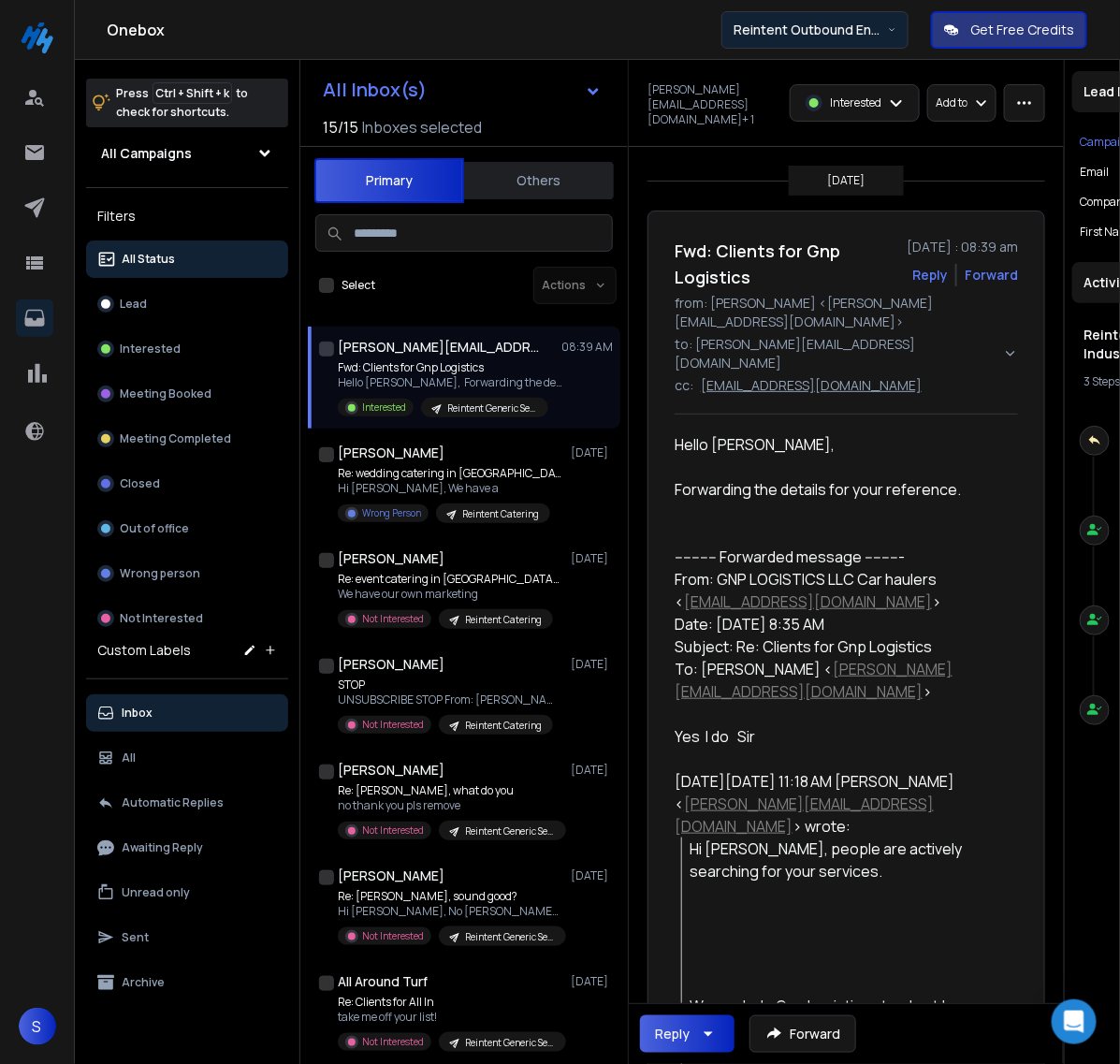
click at [885, 17] on button "Reintent Outbound Engine — Powered by Hire Highs" at bounding box center [816, 30] width 188 height 37
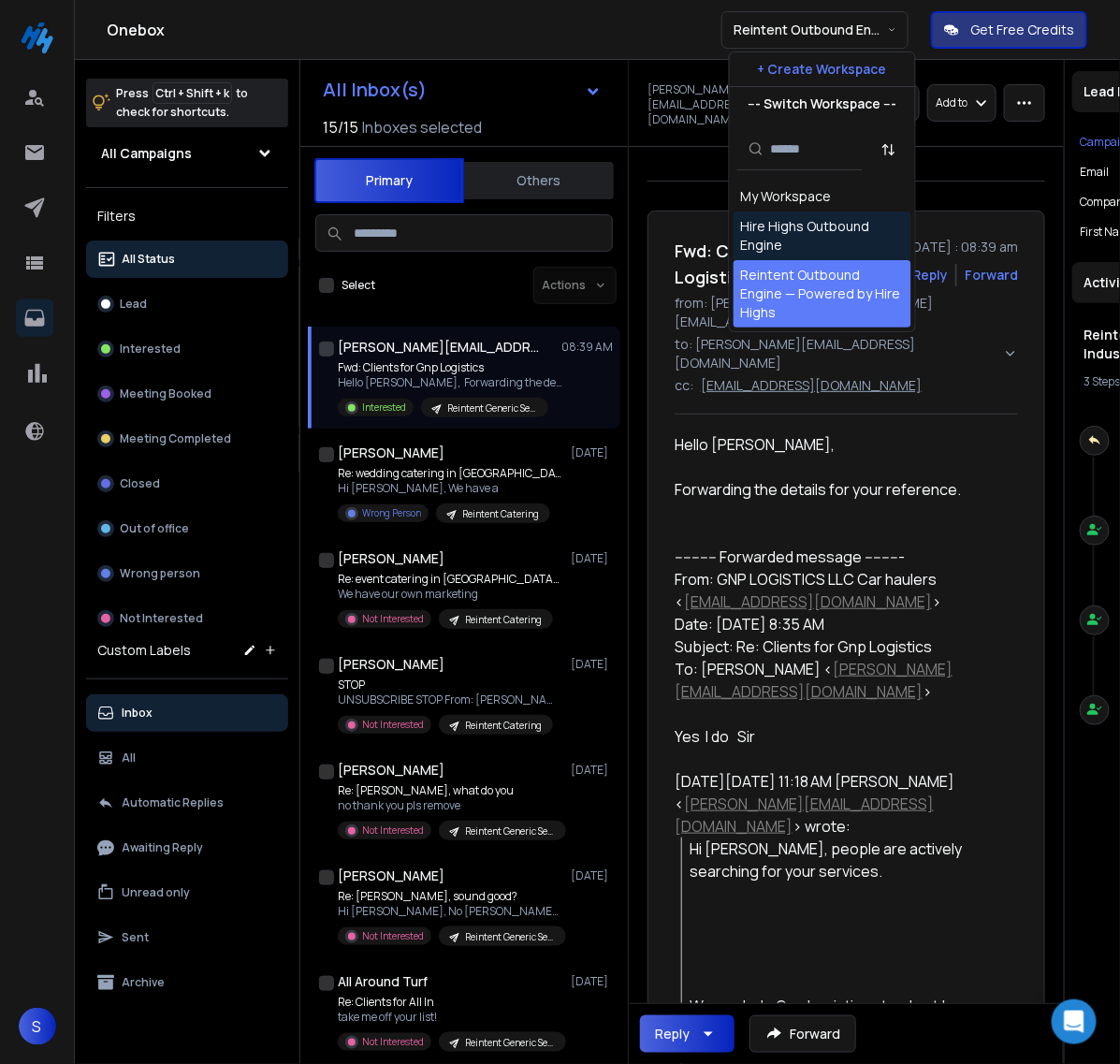
click at [798, 227] on div "Hire Highs Outbound Engine" at bounding box center [822, 235] width 163 height 37
